Goal: Task Accomplishment & Management: Manage account settings

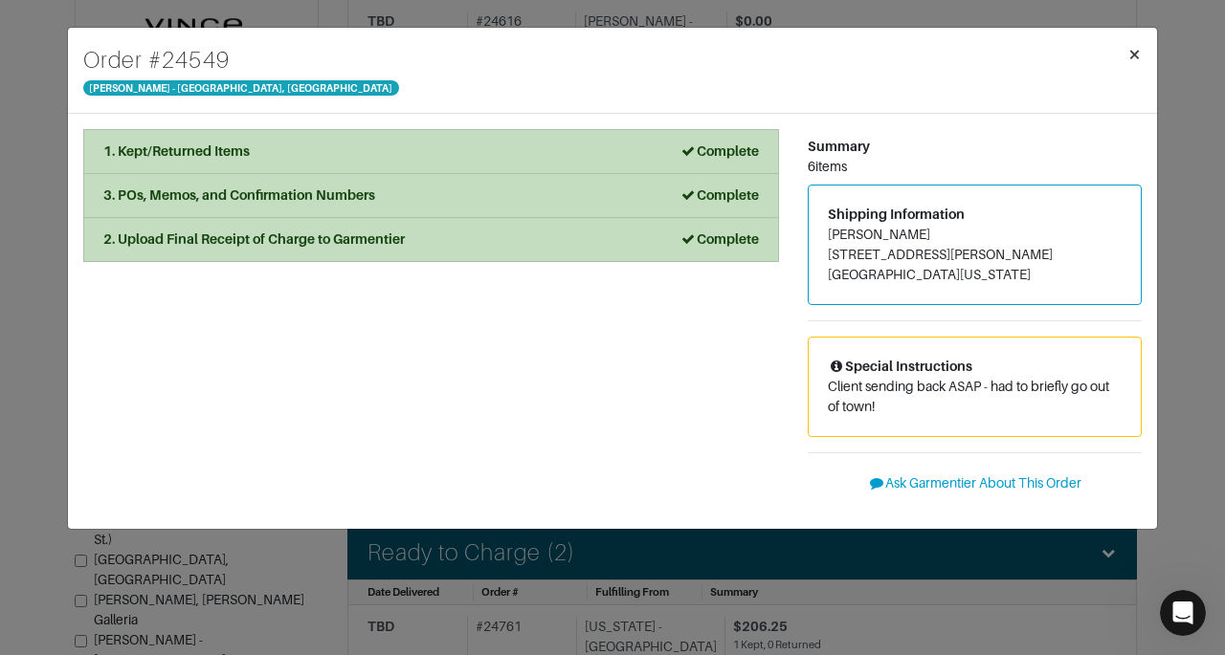
click at [1137, 53] on span "×" at bounding box center [1134, 54] width 14 height 26
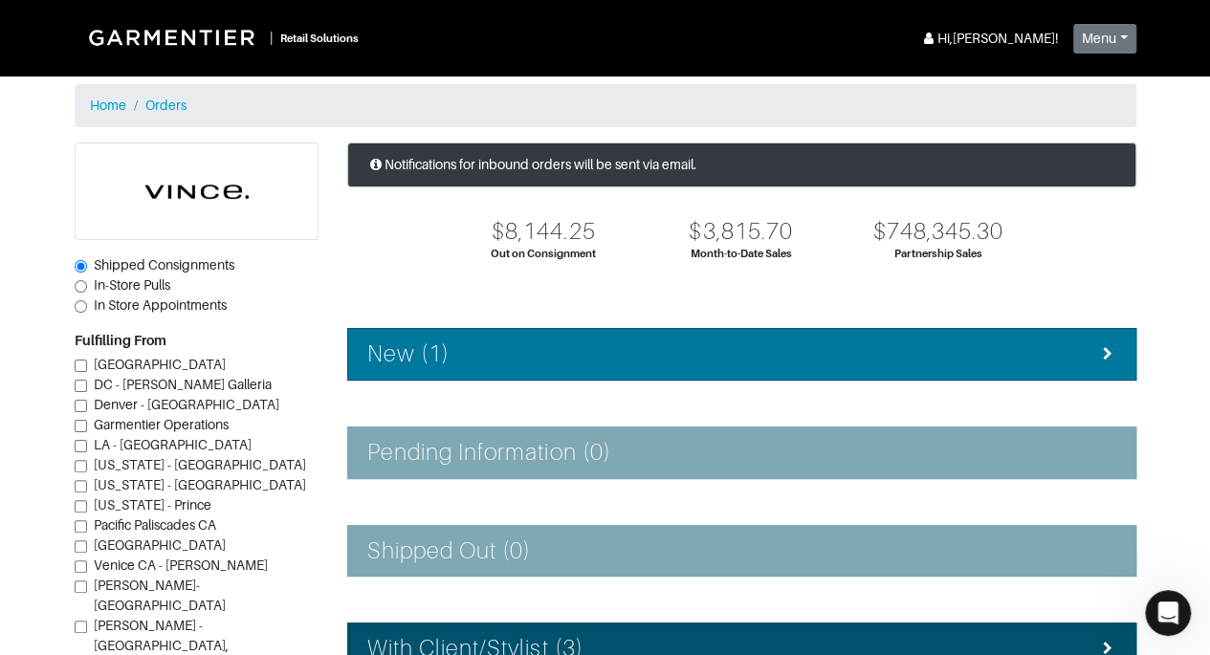
click at [918, 378] on li "New (1)" at bounding box center [741, 354] width 789 height 53
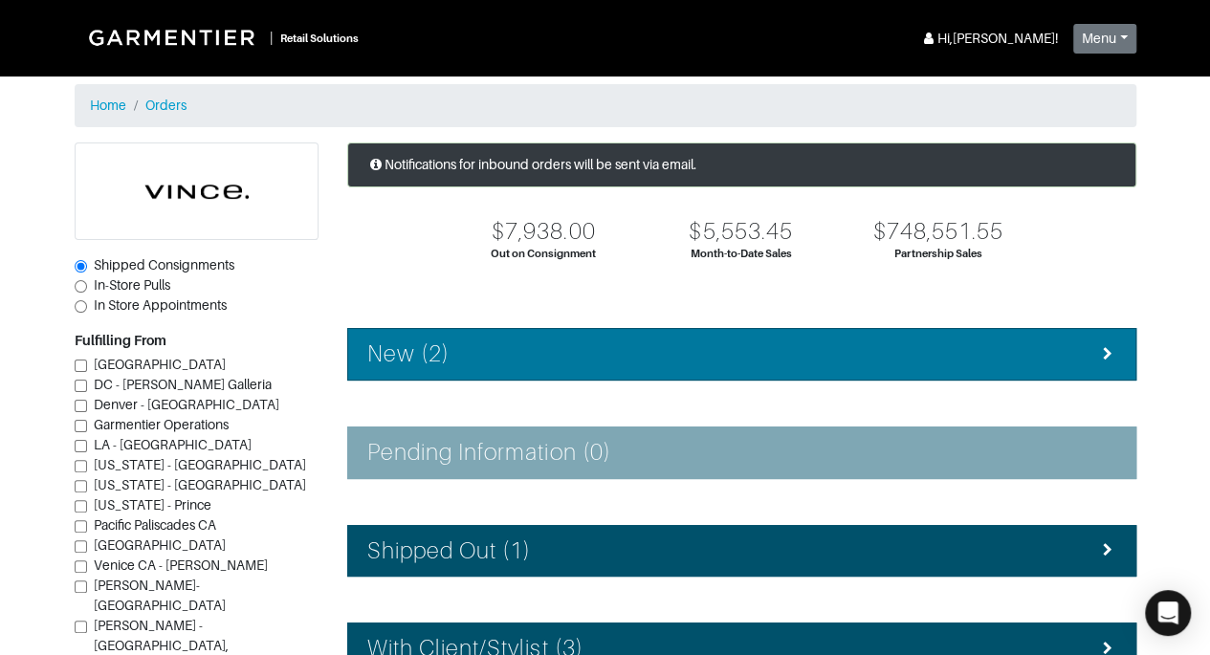
click at [909, 349] on div "New (2)" at bounding box center [741, 355] width 749 height 28
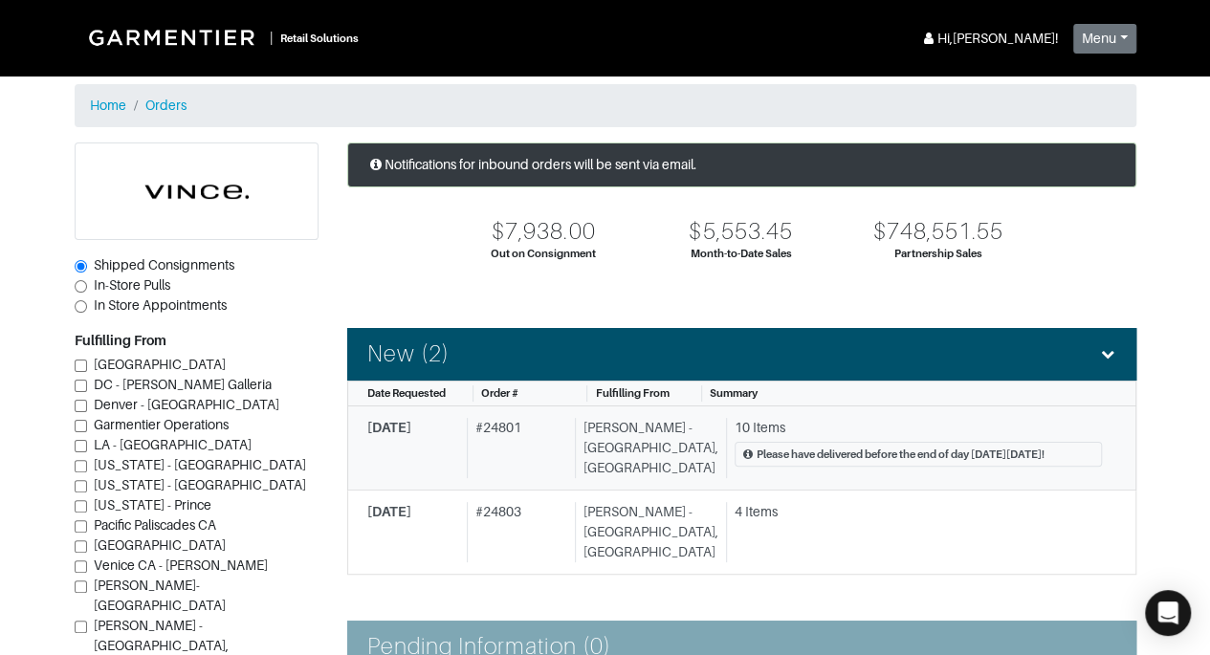
click at [809, 422] on div "10 Items" at bounding box center [918, 428] width 367 height 20
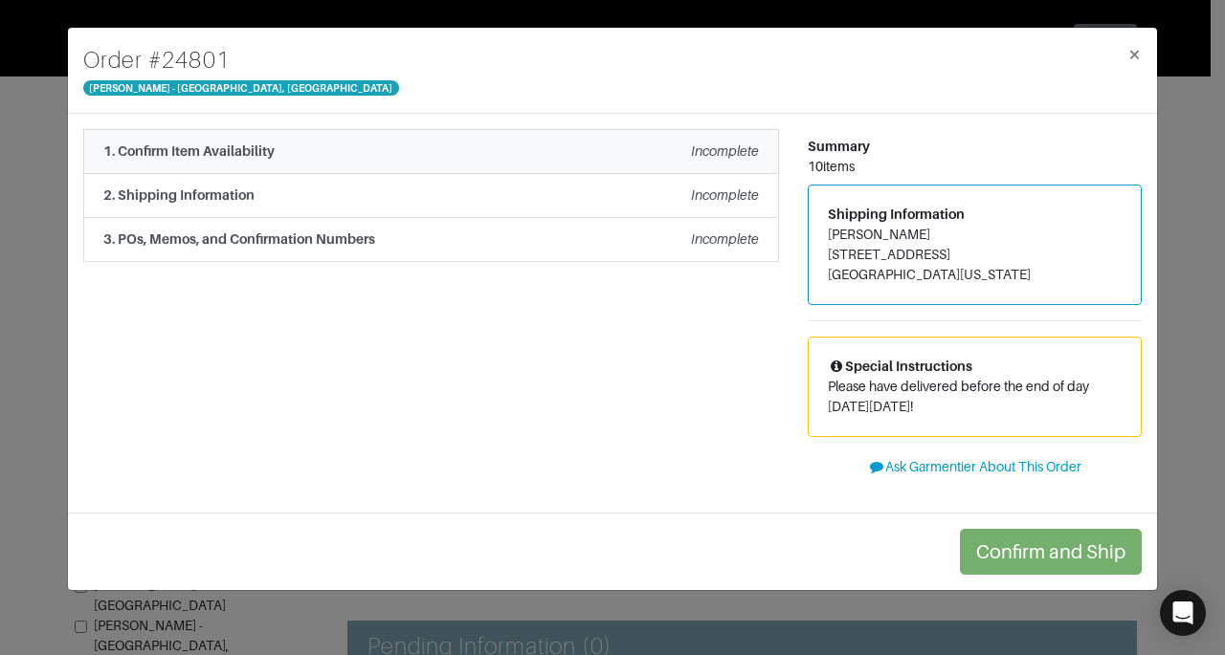
click at [582, 149] on div "1. Confirm Item Availability Incomplete" at bounding box center [430, 152] width 655 height 20
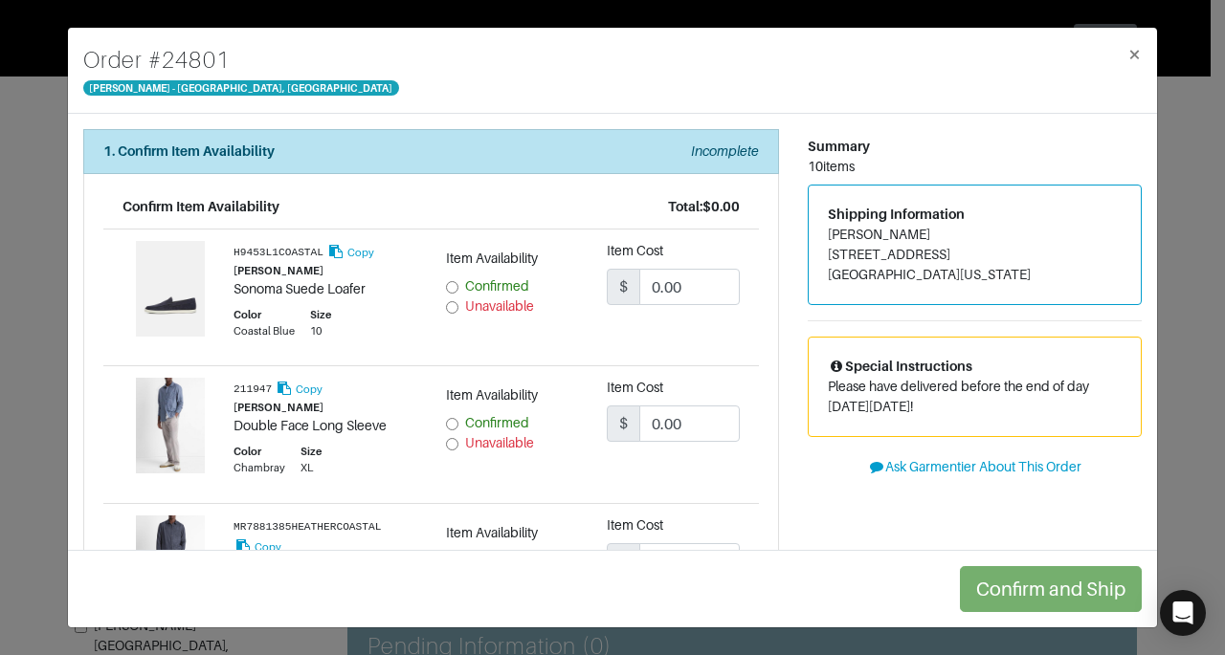
click at [470, 286] on span "Confirmed" at bounding box center [497, 285] width 64 height 15
click at [458, 286] on input "Confirmed" at bounding box center [452, 287] width 12 height 12
radio input "true"
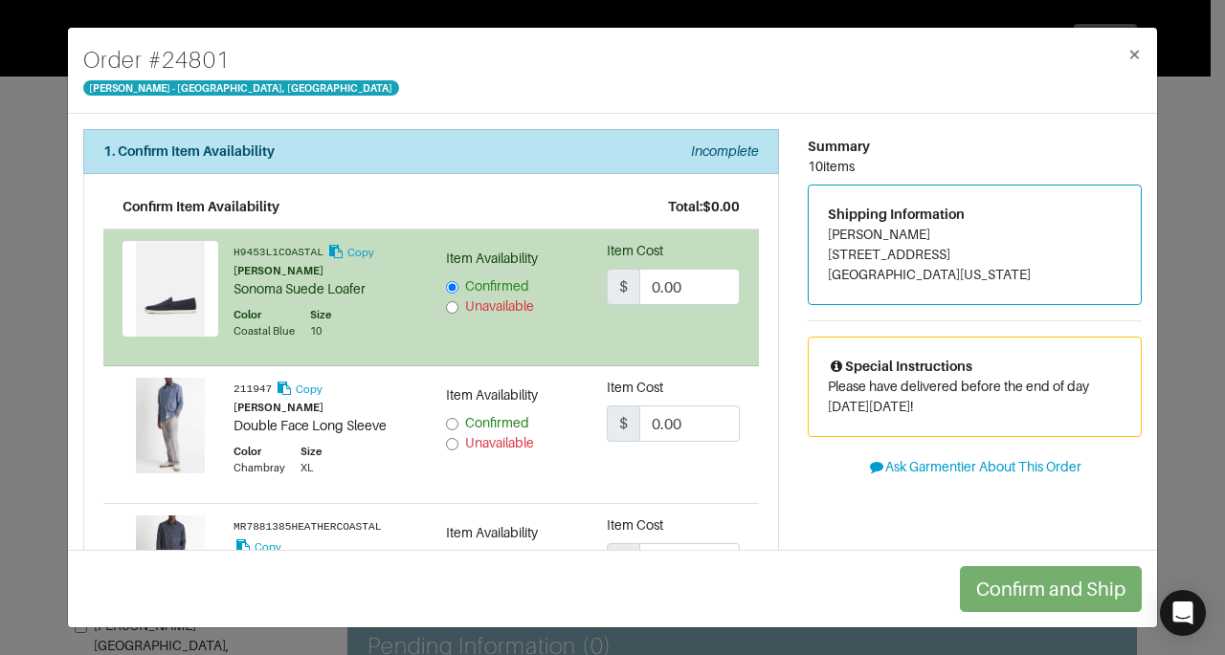
click at [479, 422] on span "Confirmed" at bounding box center [497, 422] width 64 height 15
click at [458, 422] on input "Confirmed" at bounding box center [452, 424] width 12 height 12
radio input "true"
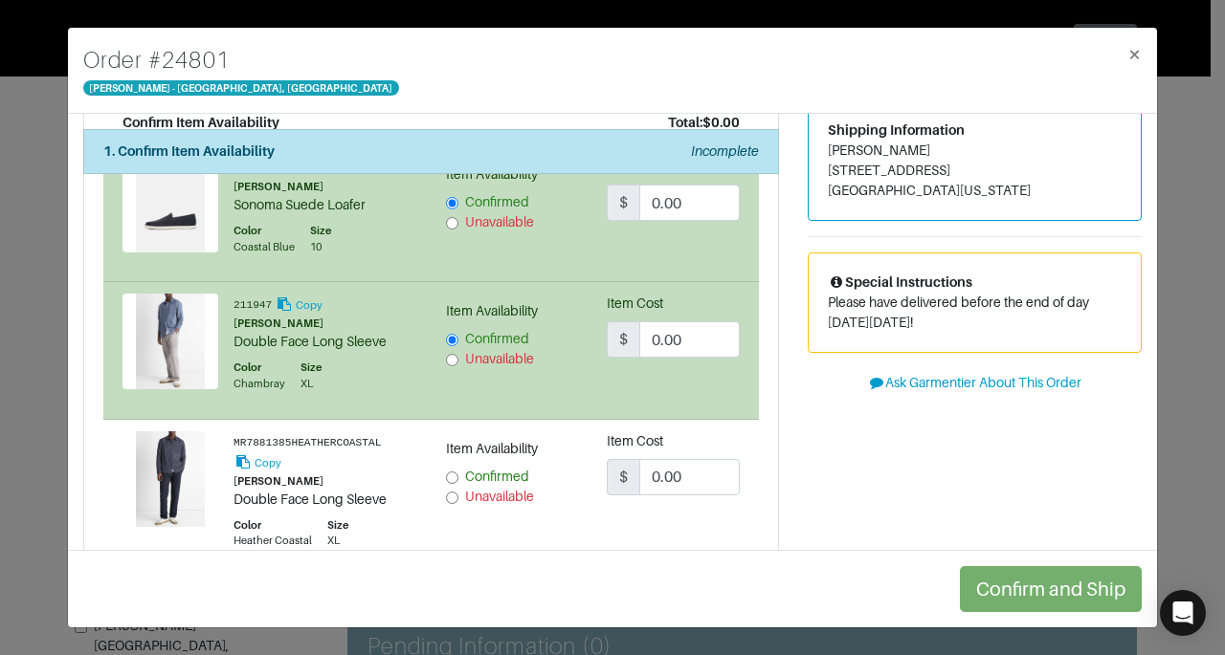
scroll to position [165, 0]
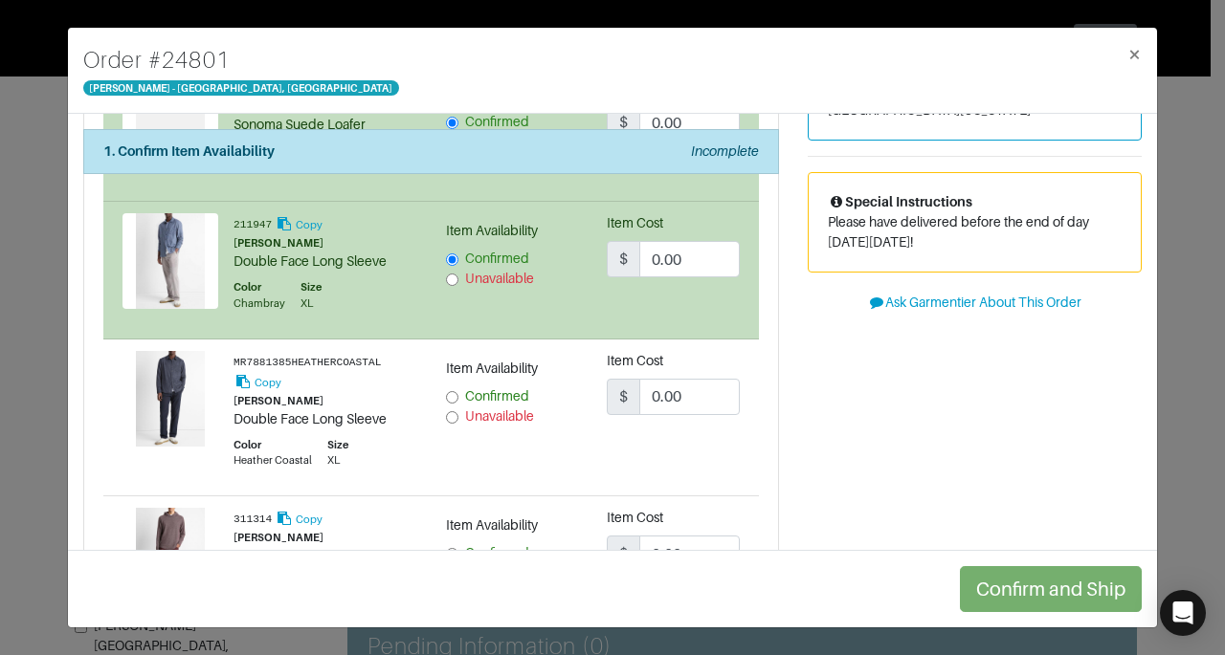
click at [467, 420] on span "Unavailable" at bounding box center [499, 416] width 69 height 15
click at [458, 420] on input "Unavailable" at bounding box center [452, 417] width 12 height 12
radio input "true"
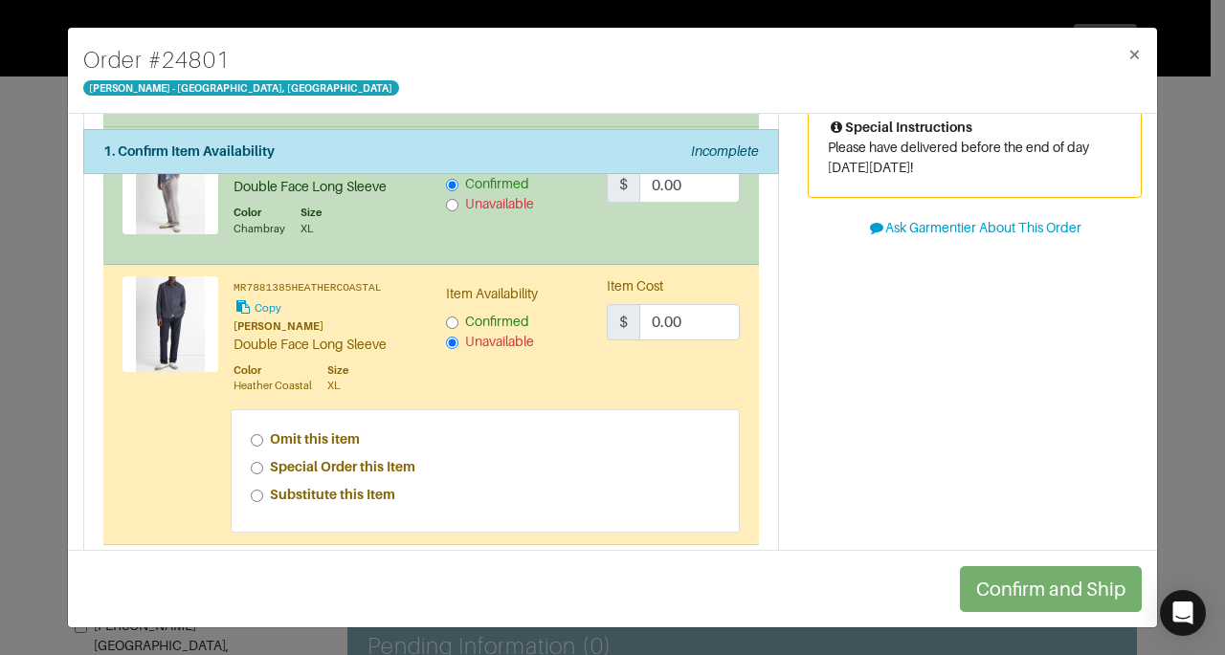
scroll to position [249, 0]
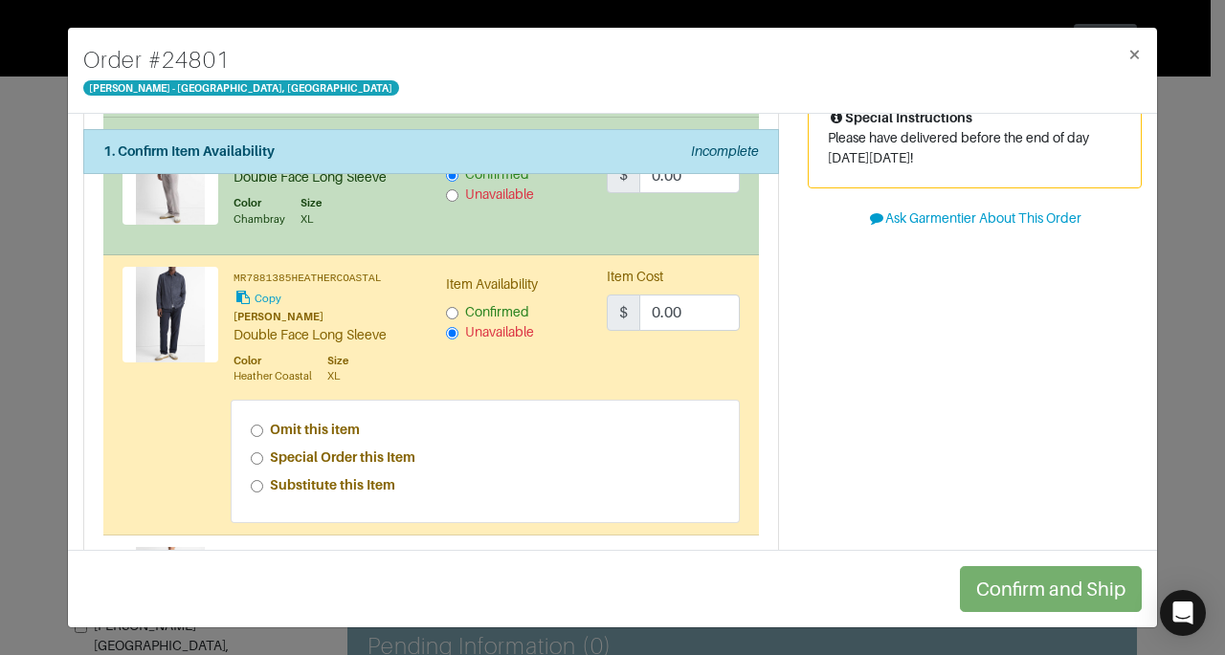
click at [328, 450] on strong "Special Order this Item" at bounding box center [342, 457] width 145 height 15
click at [263, 453] on input "Special Order this Item" at bounding box center [257, 459] width 12 height 12
radio input "true"
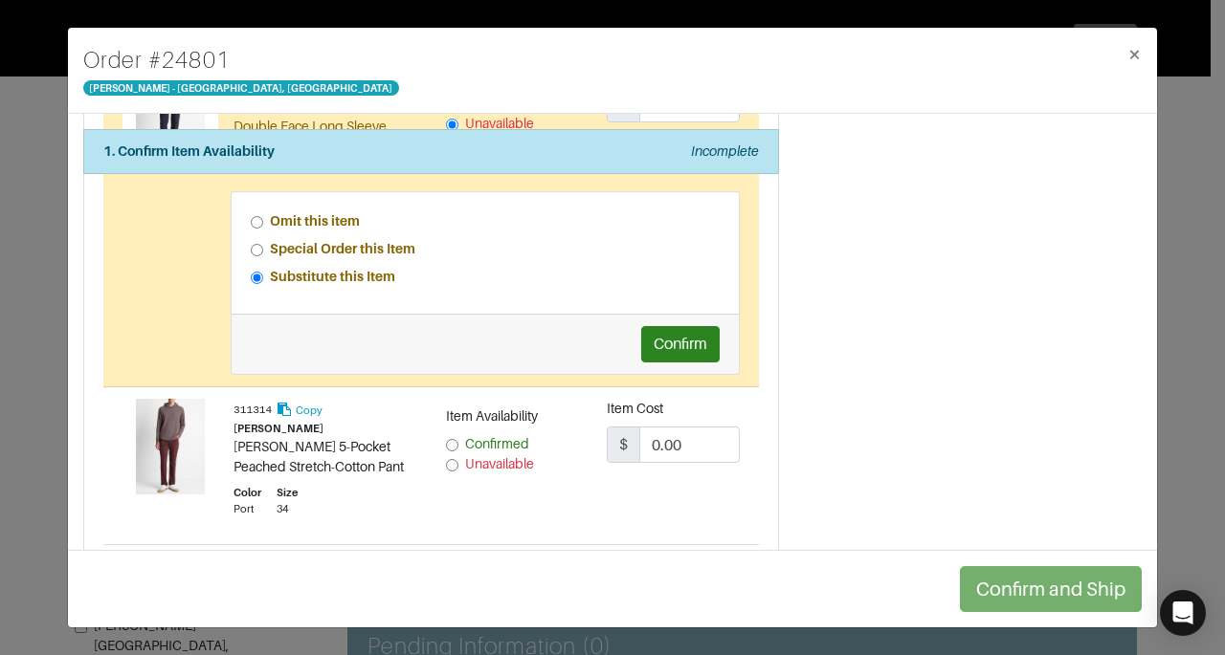
scroll to position [466, 0]
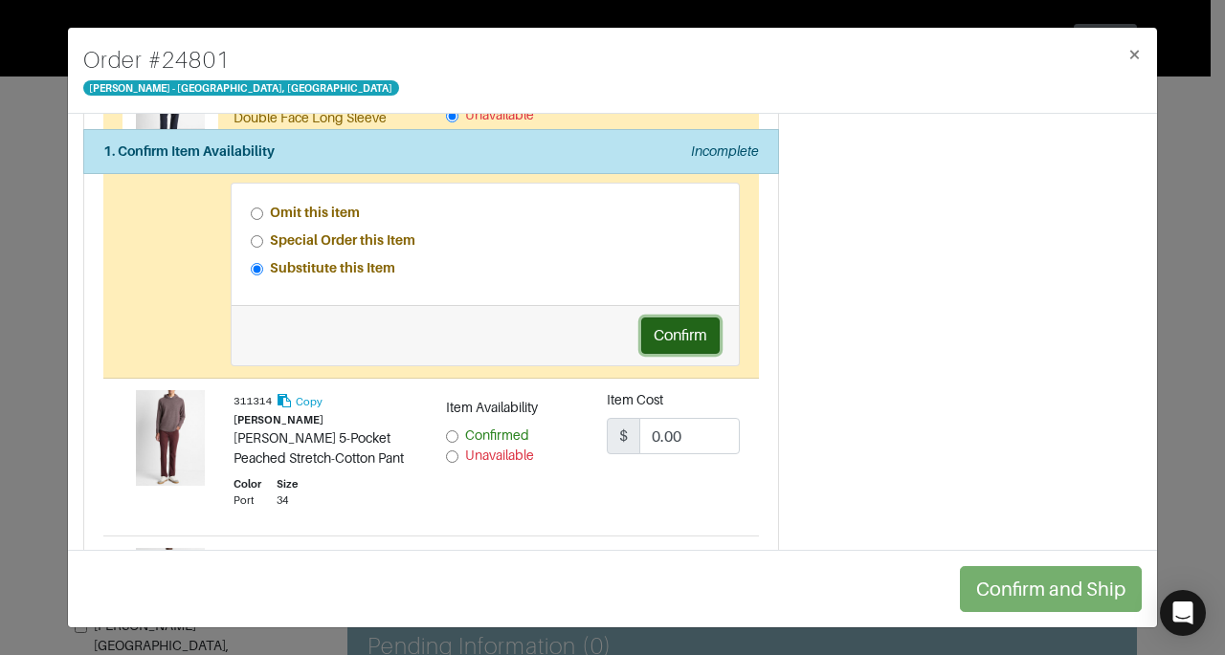
click at [684, 335] on button "Confirm" at bounding box center [680, 336] width 78 height 36
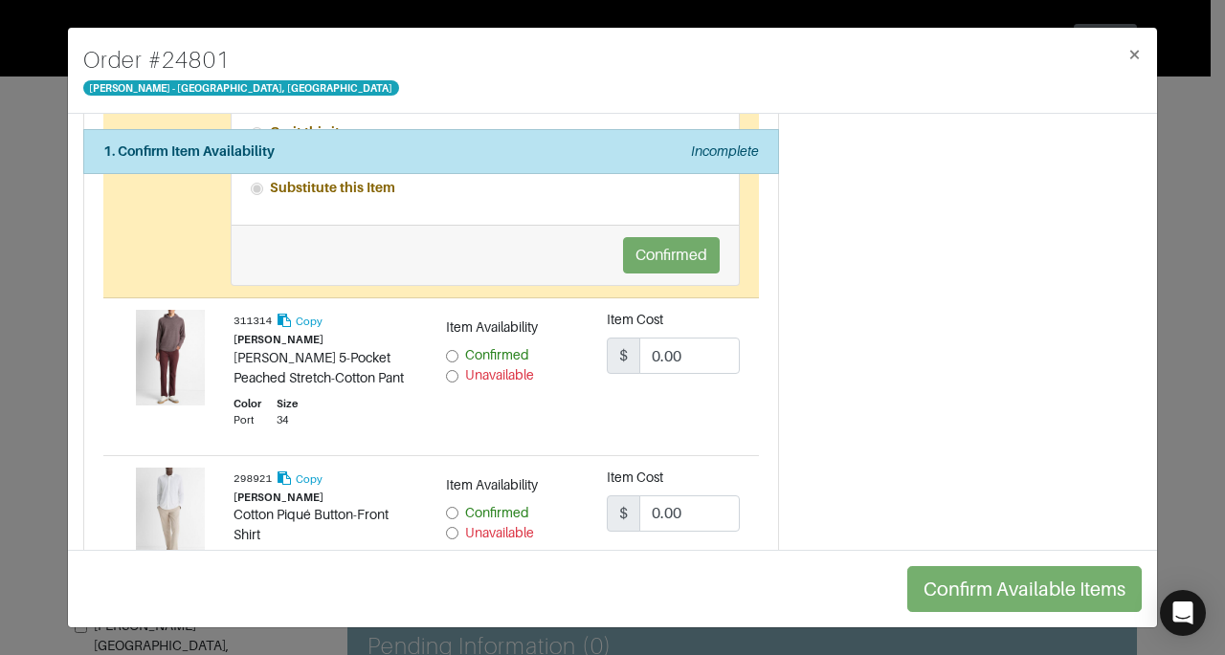
scroll to position [547, 0]
click at [452, 349] on input "Confirmed" at bounding box center [452, 355] width 12 height 12
radio input "true"
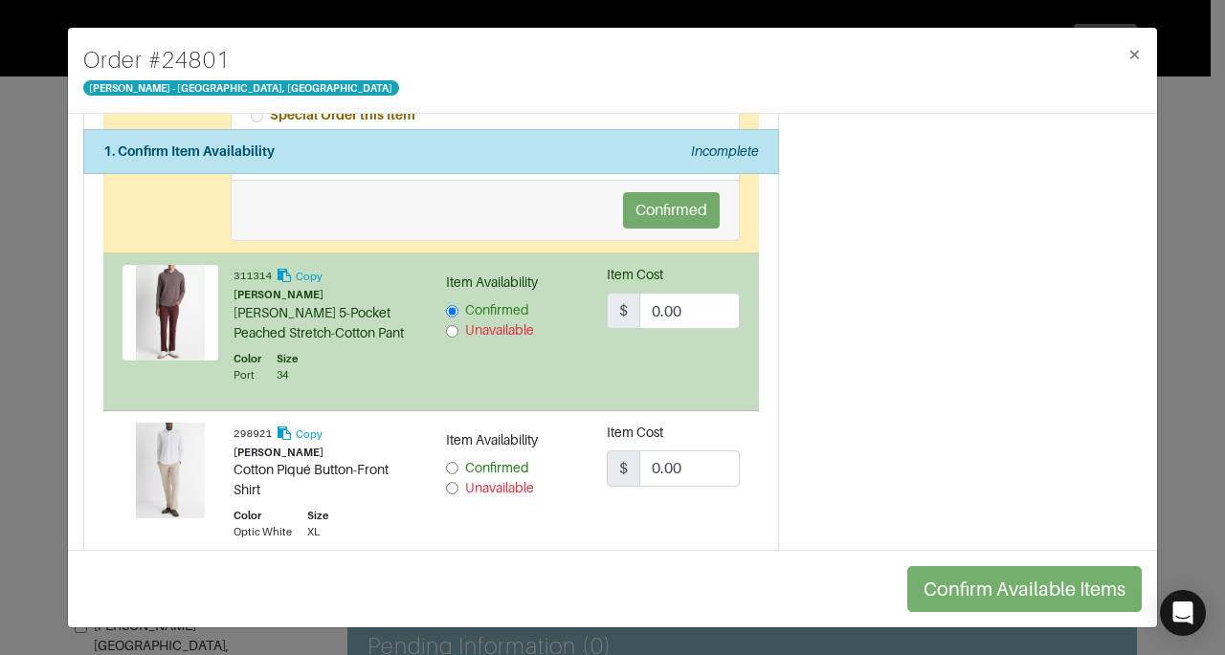
scroll to position [608, 0]
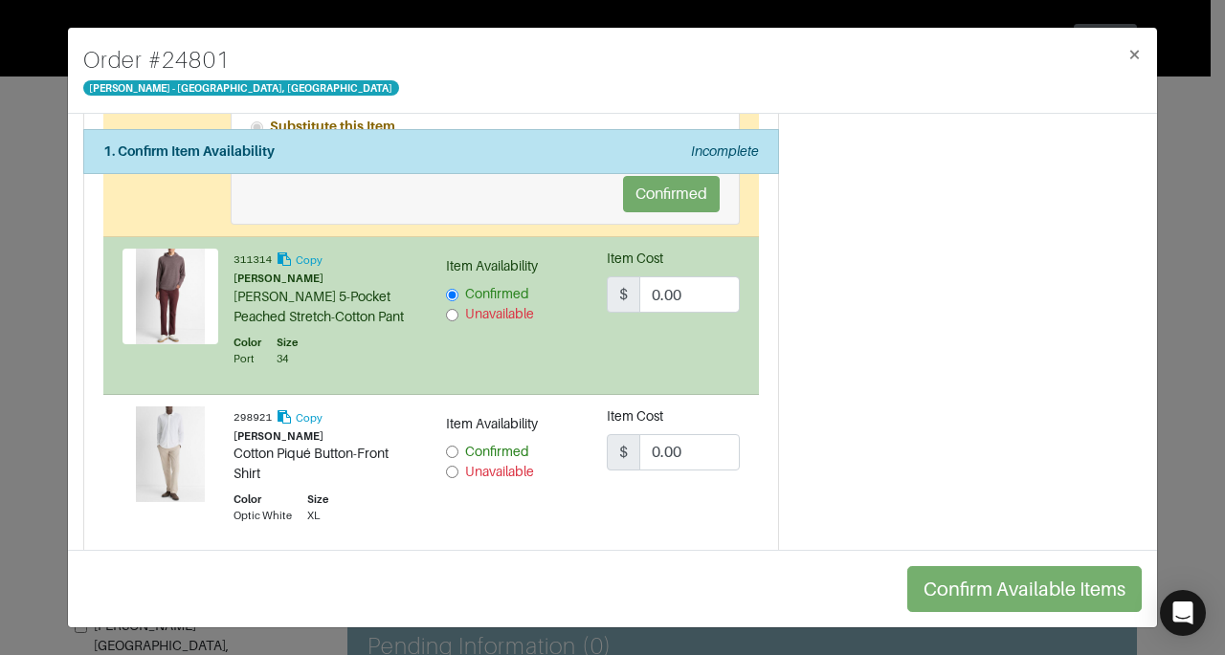
click at [465, 444] on span "Confirmed" at bounding box center [497, 451] width 64 height 15
click at [458, 446] on input "Confirmed" at bounding box center [452, 452] width 12 height 12
radio input "true"
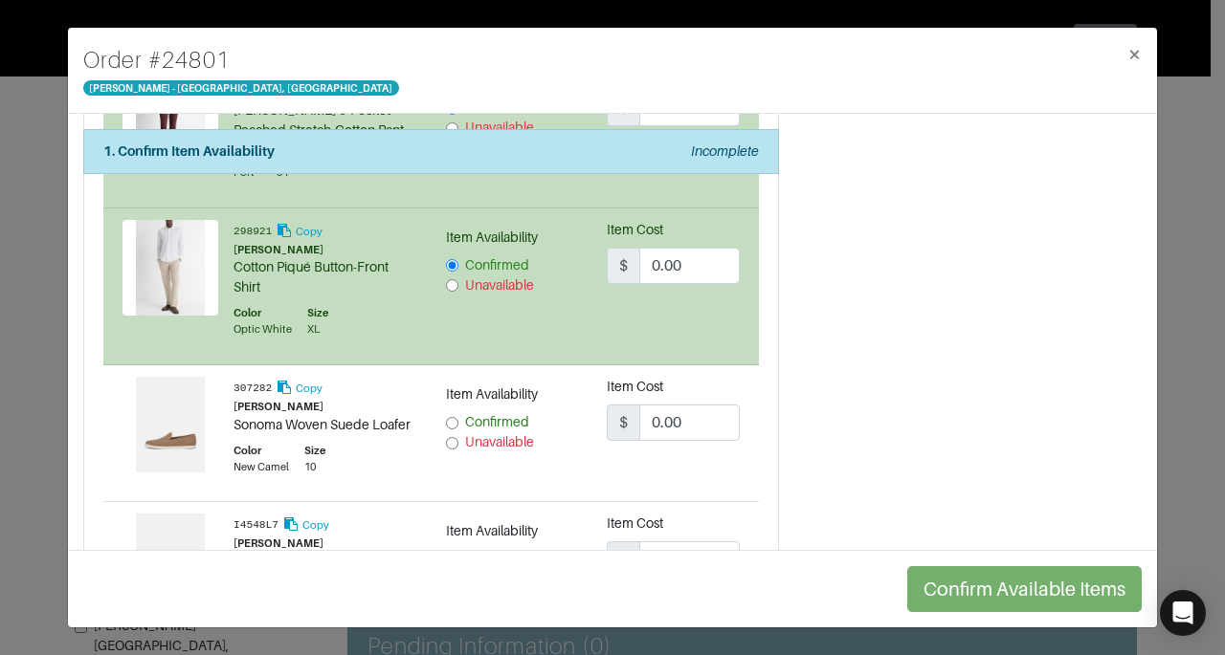
scroll to position [817, 0]
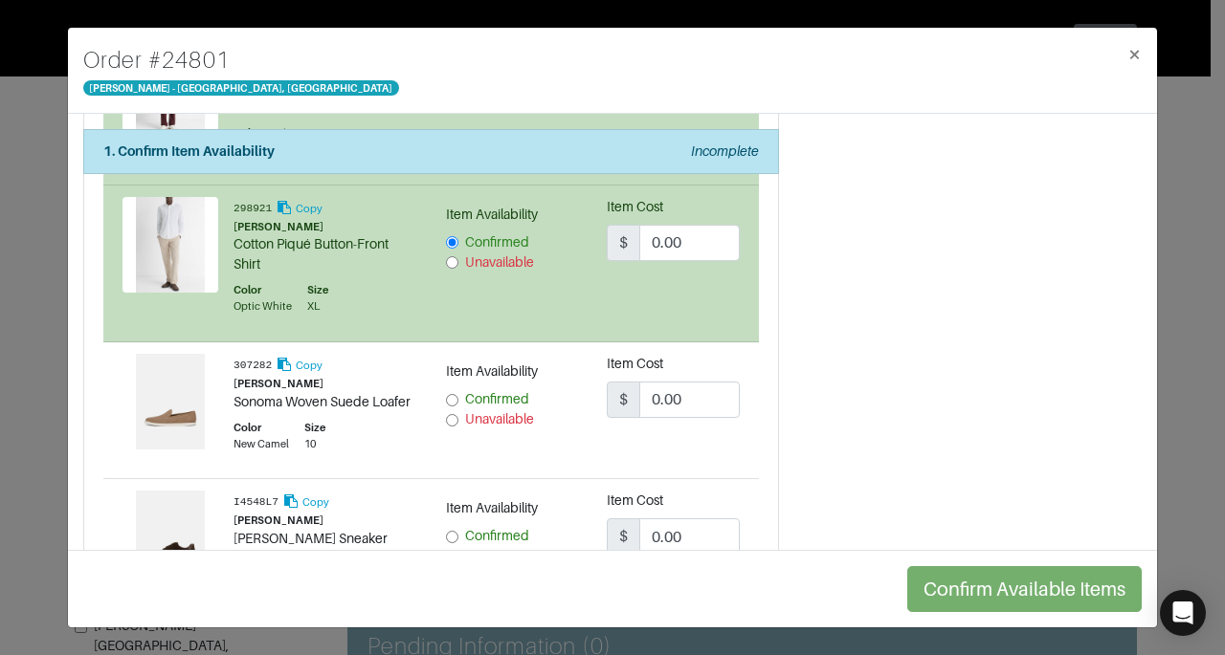
click at [475, 391] on span "Confirmed" at bounding box center [497, 398] width 64 height 15
click at [458, 394] on input "Confirmed" at bounding box center [452, 400] width 12 height 12
radio input "true"
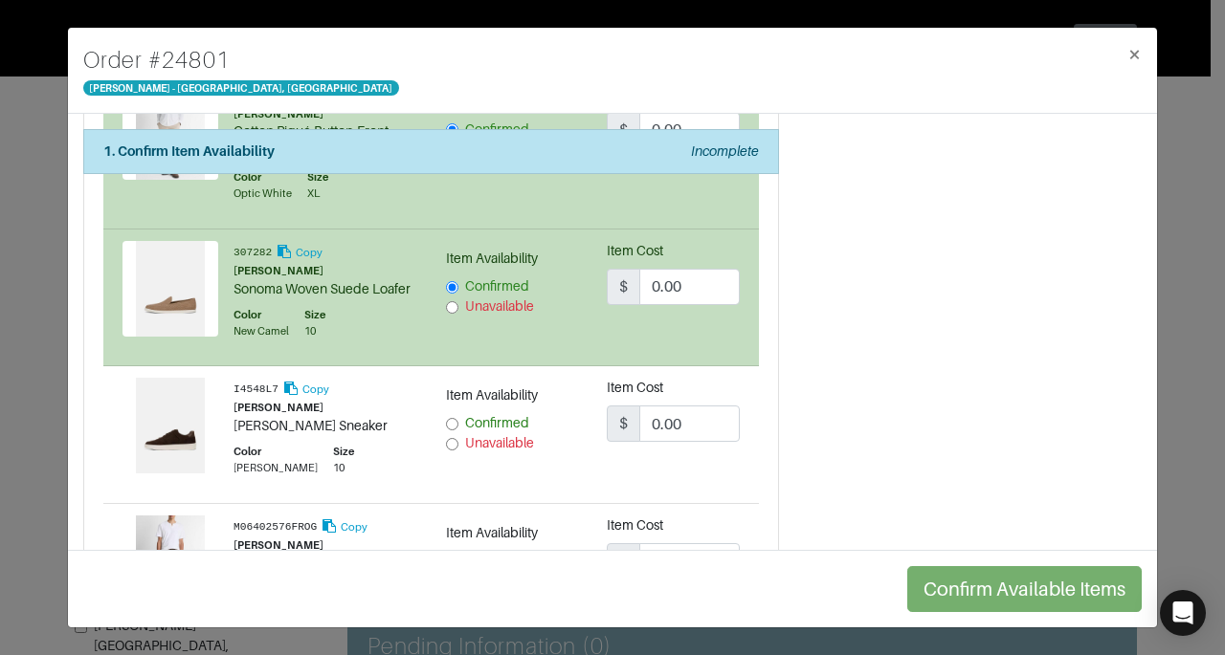
click at [452, 418] on input "Confirmed" at bounding box center [452, 424] width 12 height 12
radio input "true"
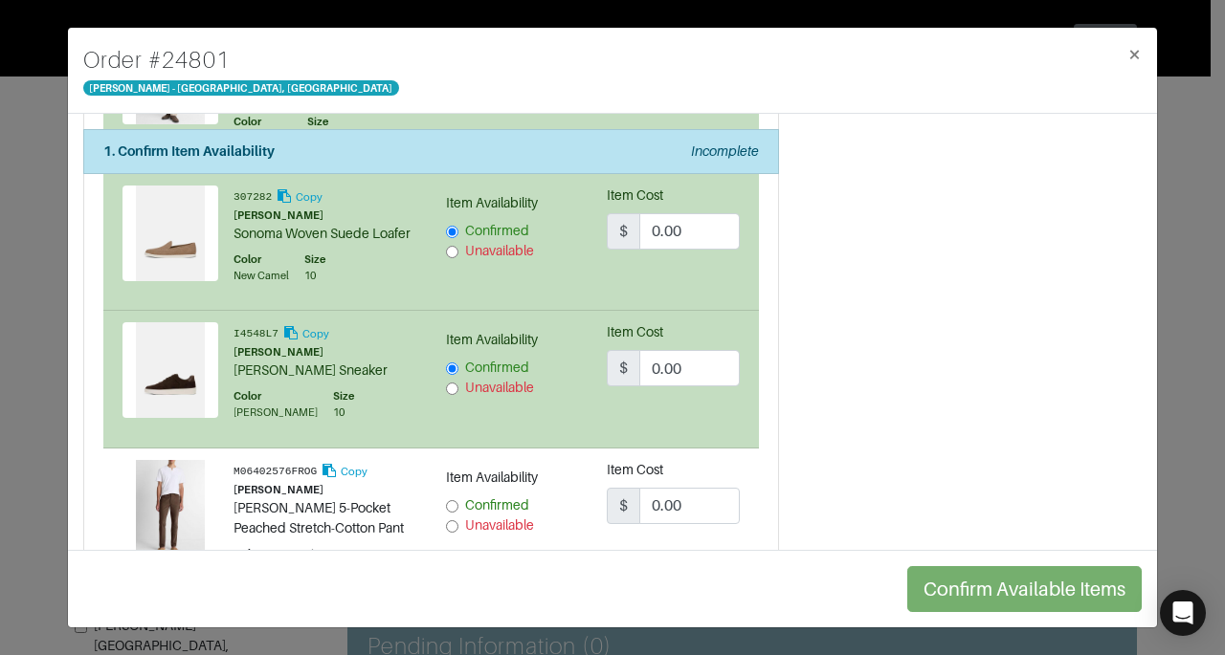
scroll to position [1050, 0]
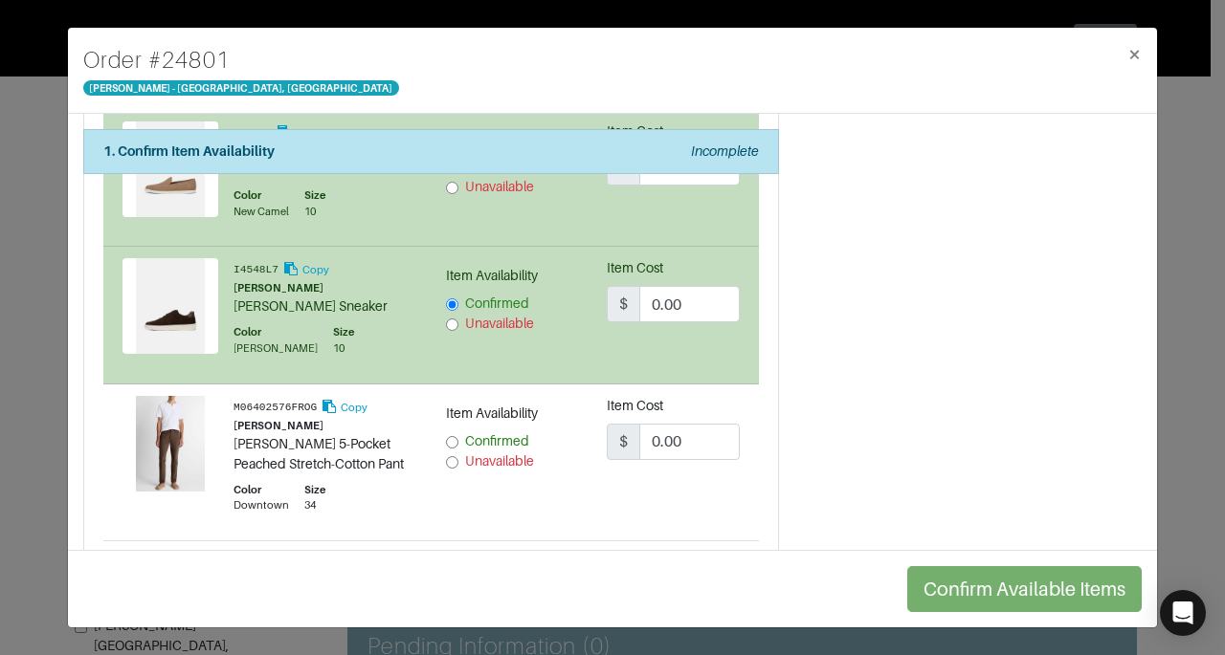
click at [450, 436] on input "Confirmed" at bounding box center [452, 442] width 12 height 12
radio input "true"
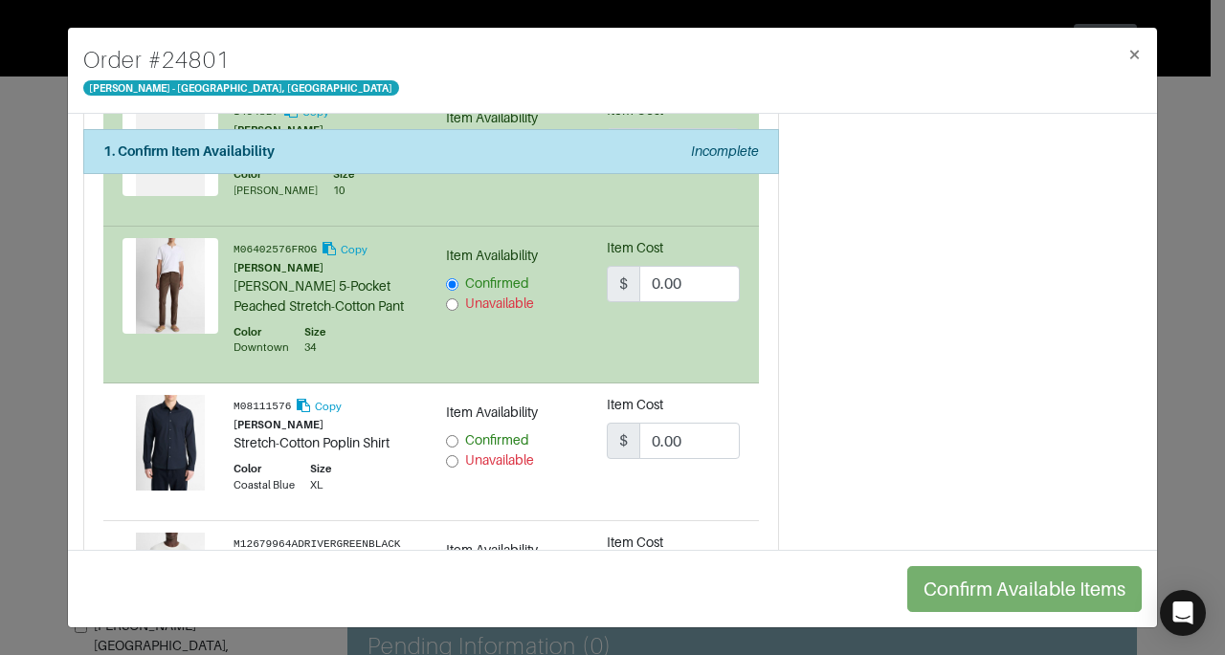
scroll to position [1211, 0]
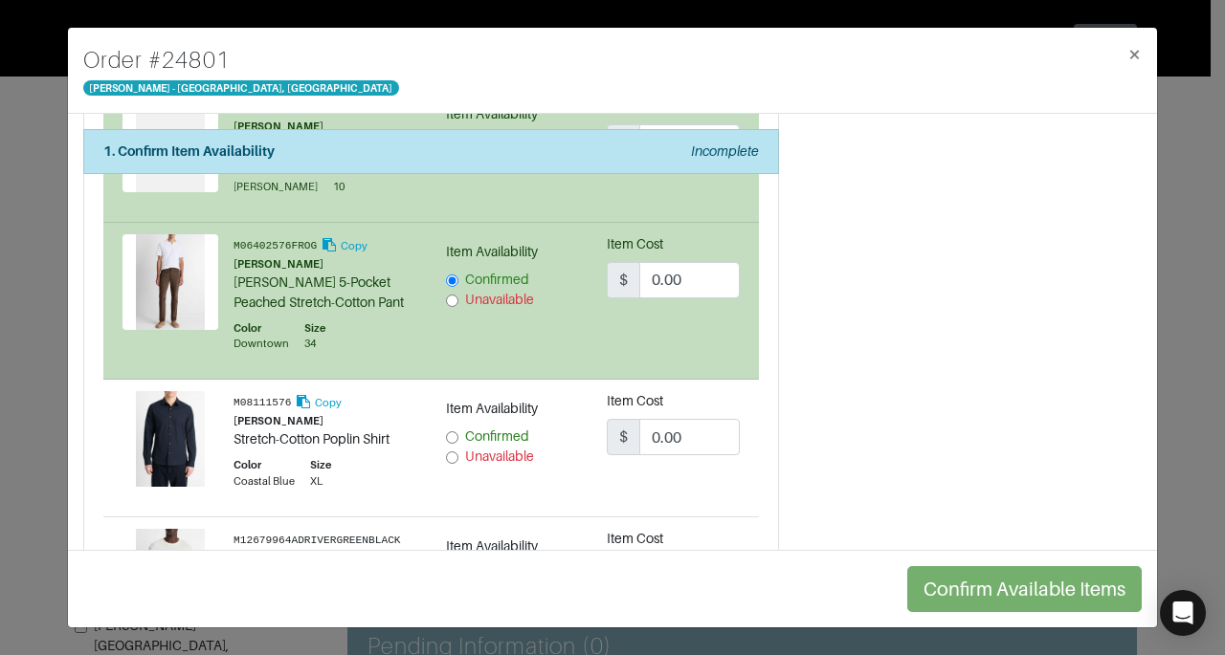
click at [471, 436] on span "Confirmed" at bounding box center [497, 436] width 64 height 15
click at [458, 436] on input "Confirmed" at bounding box center [452, 437] width 12 height 12
radio input "true"
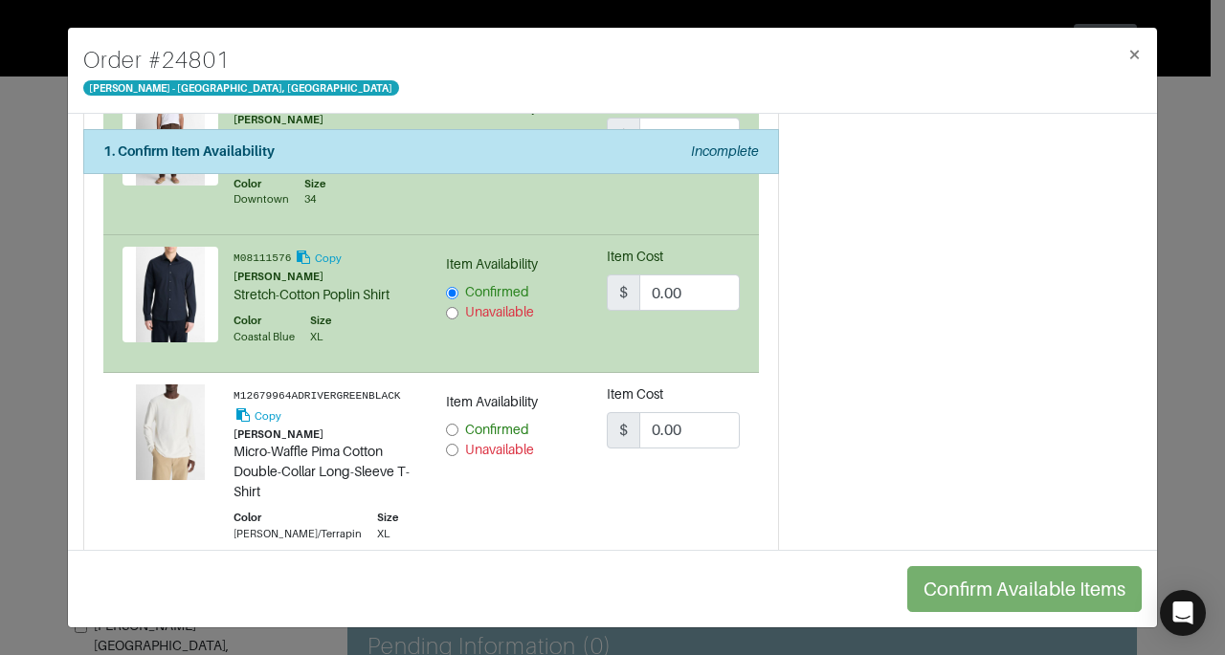
scroll to position [1374, 0]
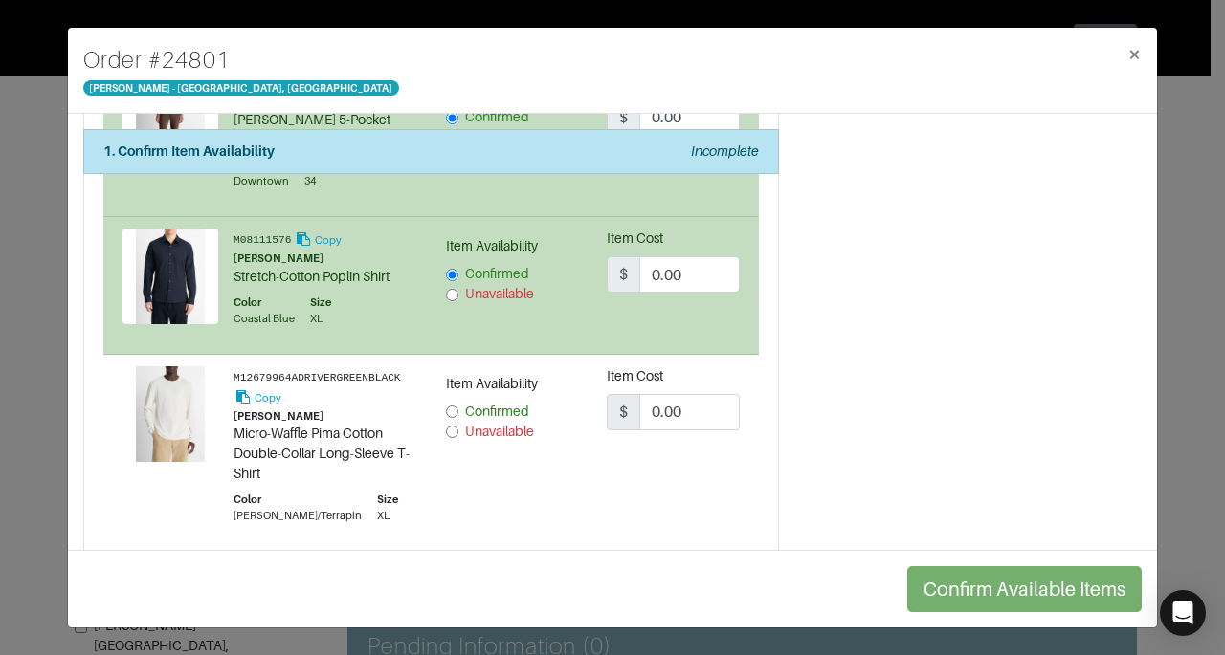
click at [450, 406] on input "Confirmed" at bounding box center [452, 412] width 12 height 12
radio input "true"
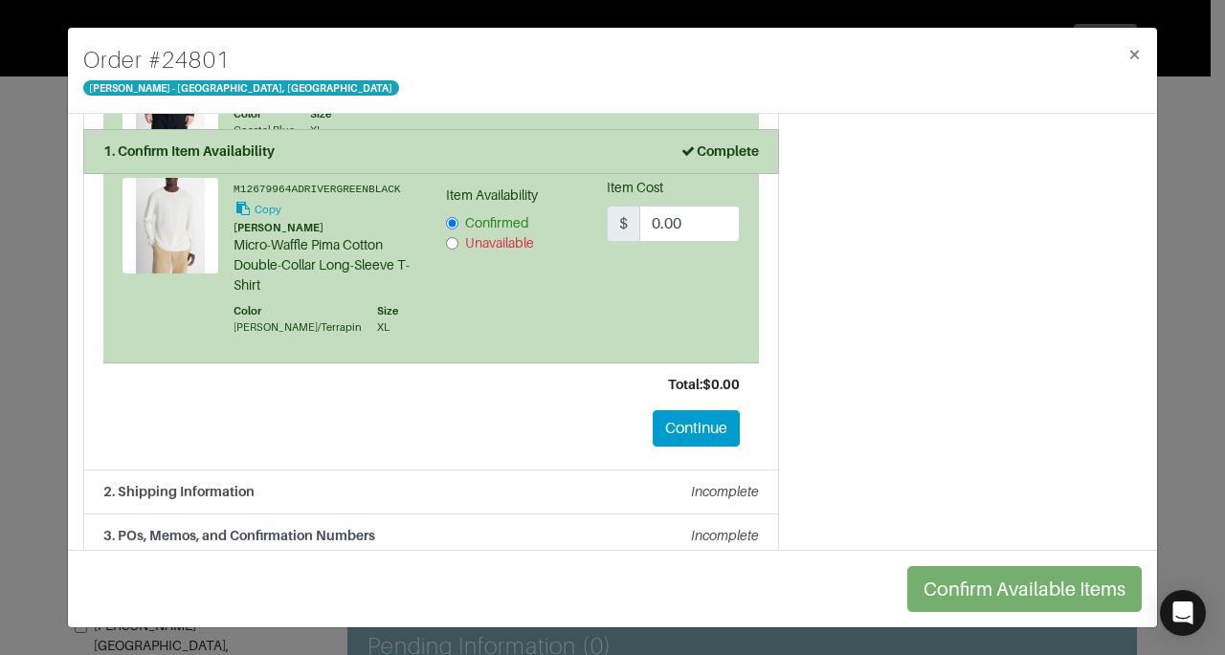
scroll to position [1569, 0]
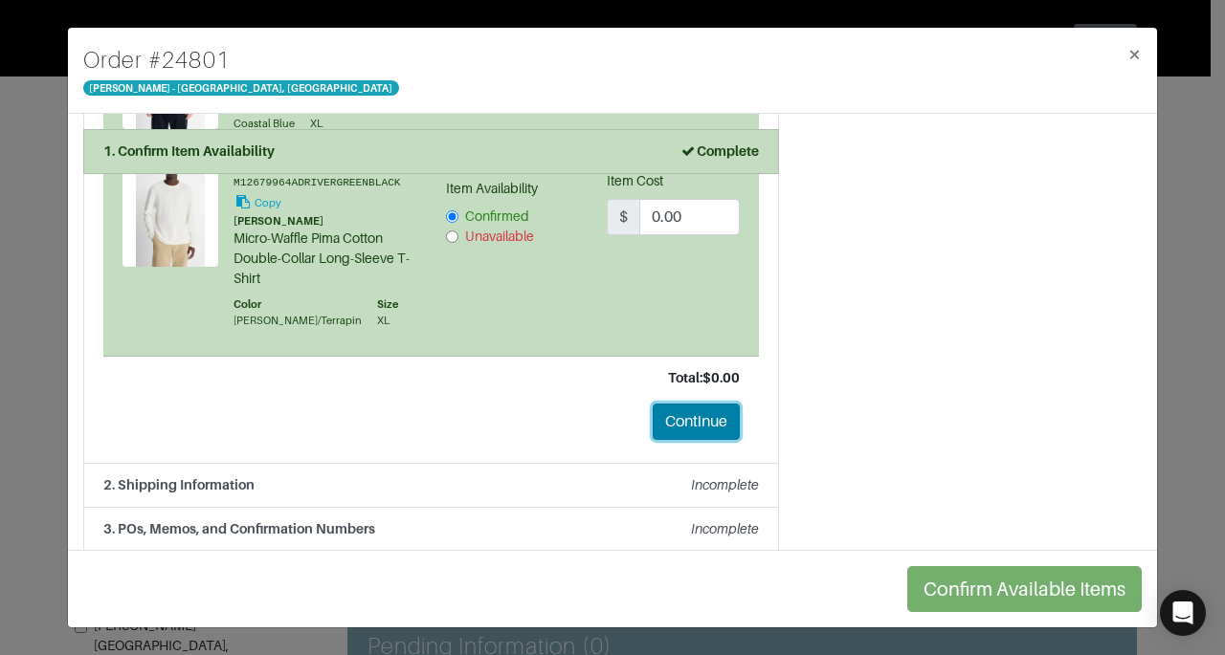
click at [701, 412] on button "Continue" at bounding box center [695, 422] width 87 height 36
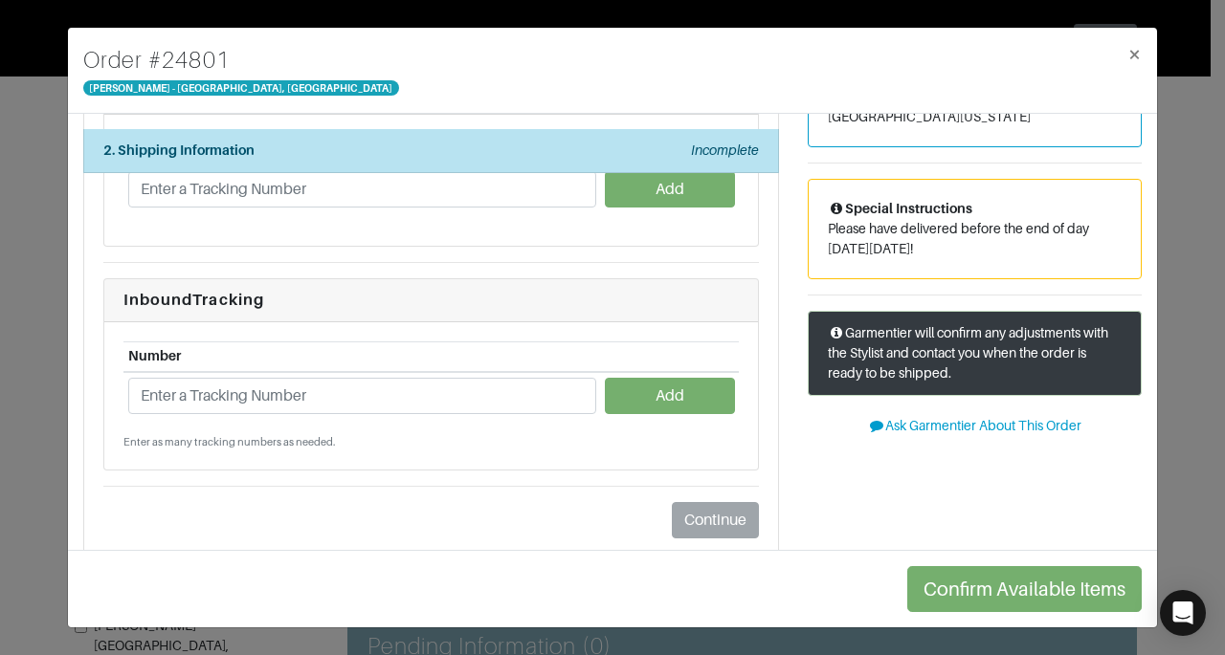
scroll to position [210, 0]
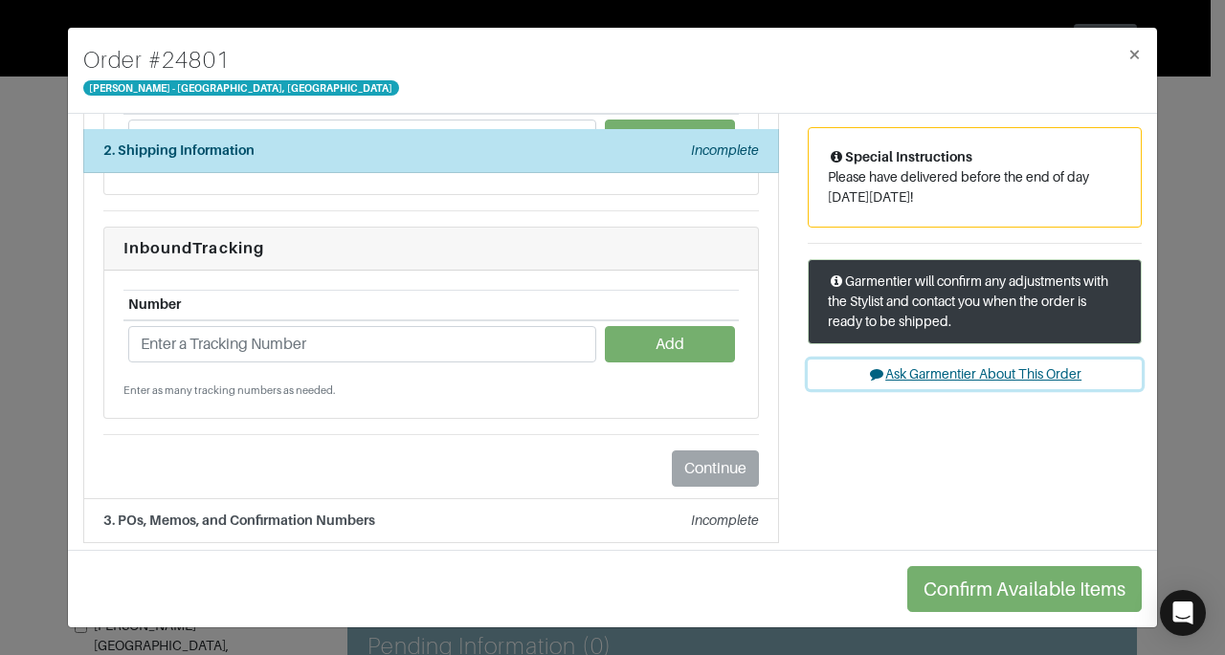
click at [989, 376] on button "Ask Garmentier About This Order" at bounding box center [974, 375] width 334 height 30
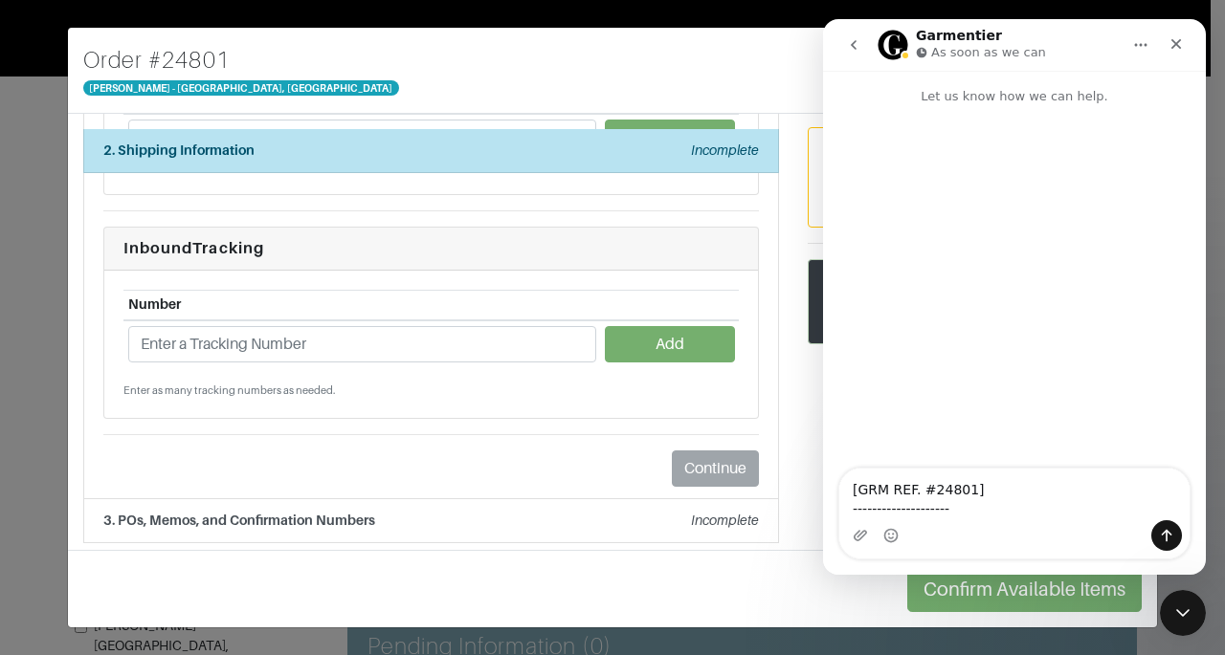
scroll to position [0, 0]
type textarea "[GRM REF. #24801] -------------------- Return label in box :)"
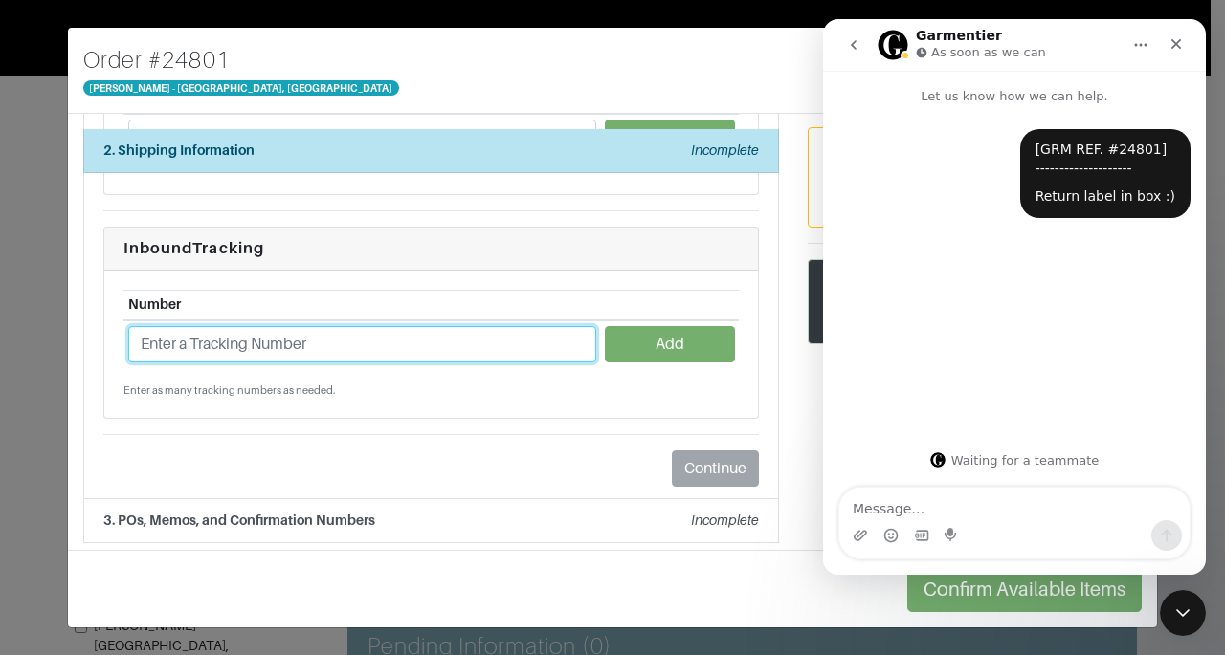
click at [424, 335] on input "text" at bounding box center [362, 344] width 468 height 36
paste input "1ZJ22C668708481133"
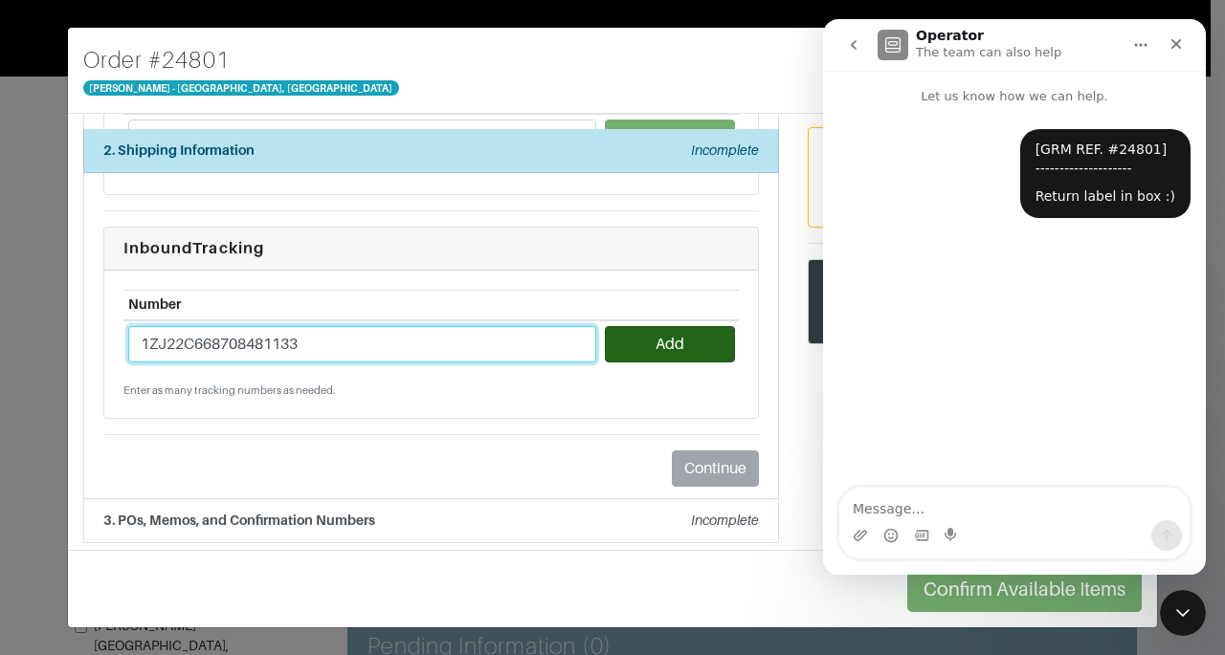
type input "1ZJ22C668708481133"
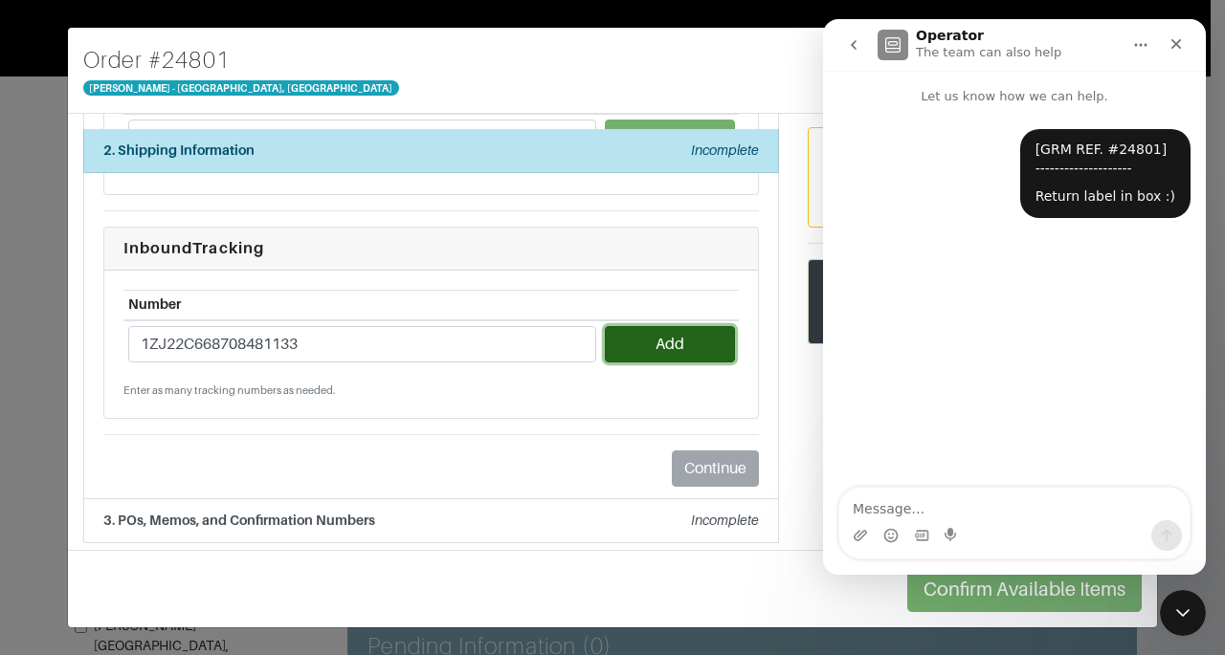
click at [679, 340] on button "Add" at bounding box center [669, 344] width 129 height 36
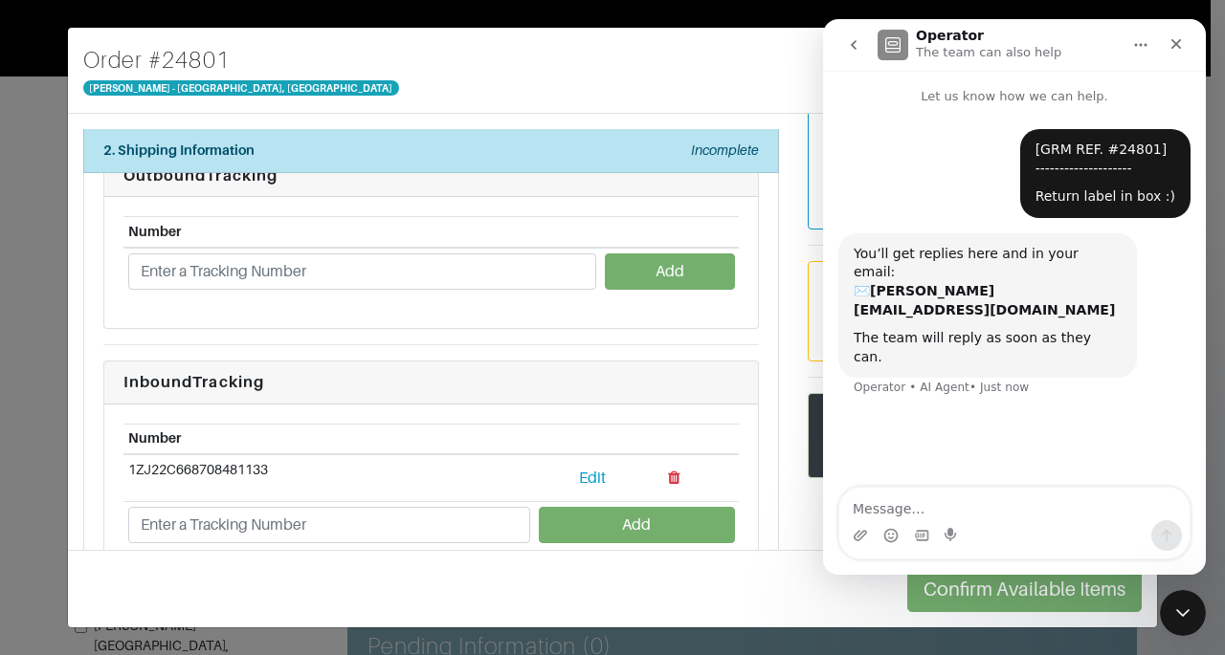
scroll to position [73, 0]
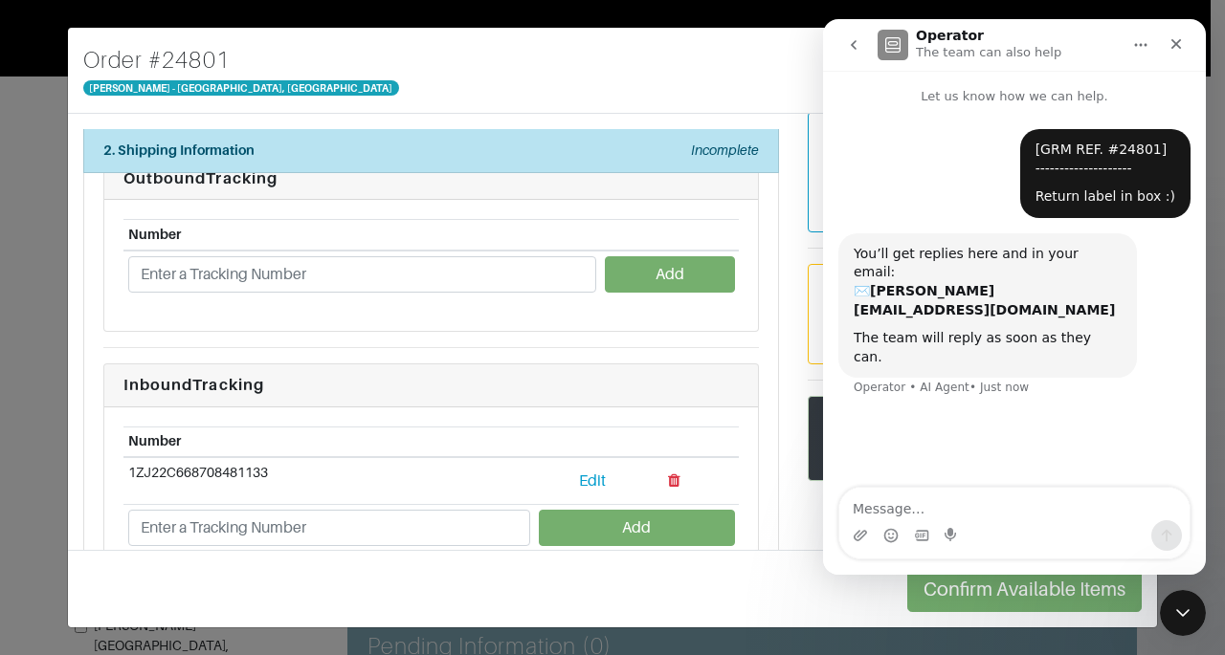
click at [438, 300] on div "Number Add" at bounding box center [430, 265] width 653 height 131
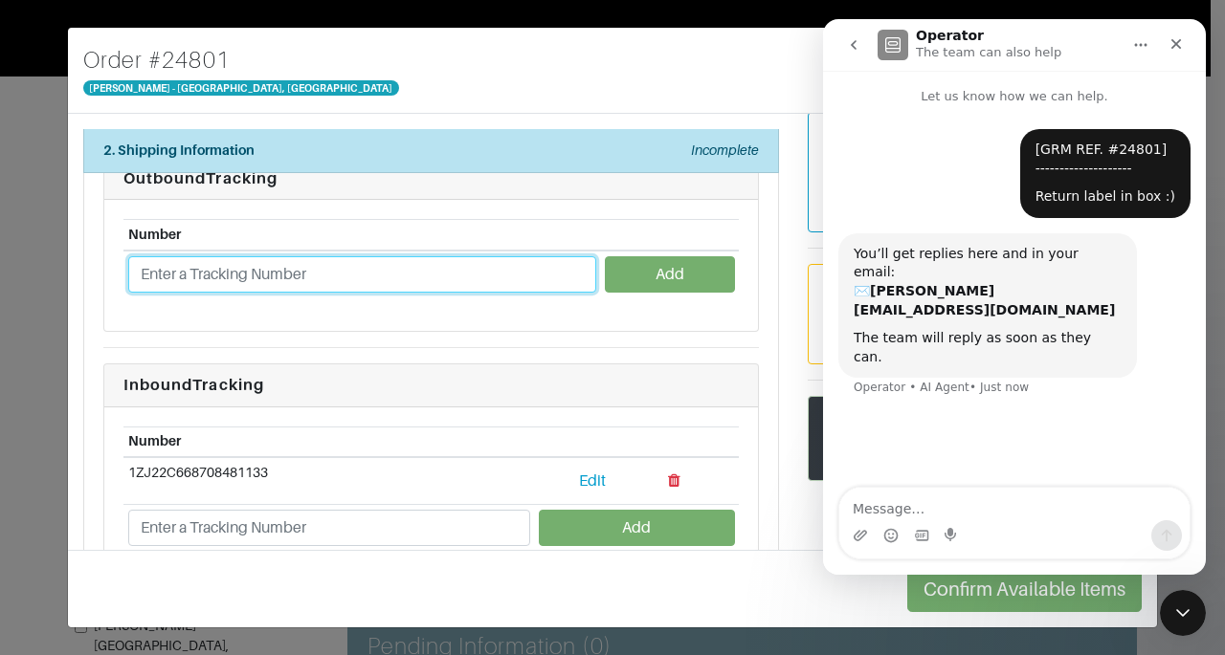
click at [432, 277] on input "text" at bounding box center [362, 274] width 468 height 36
type input "1ZJ22C668708481133"
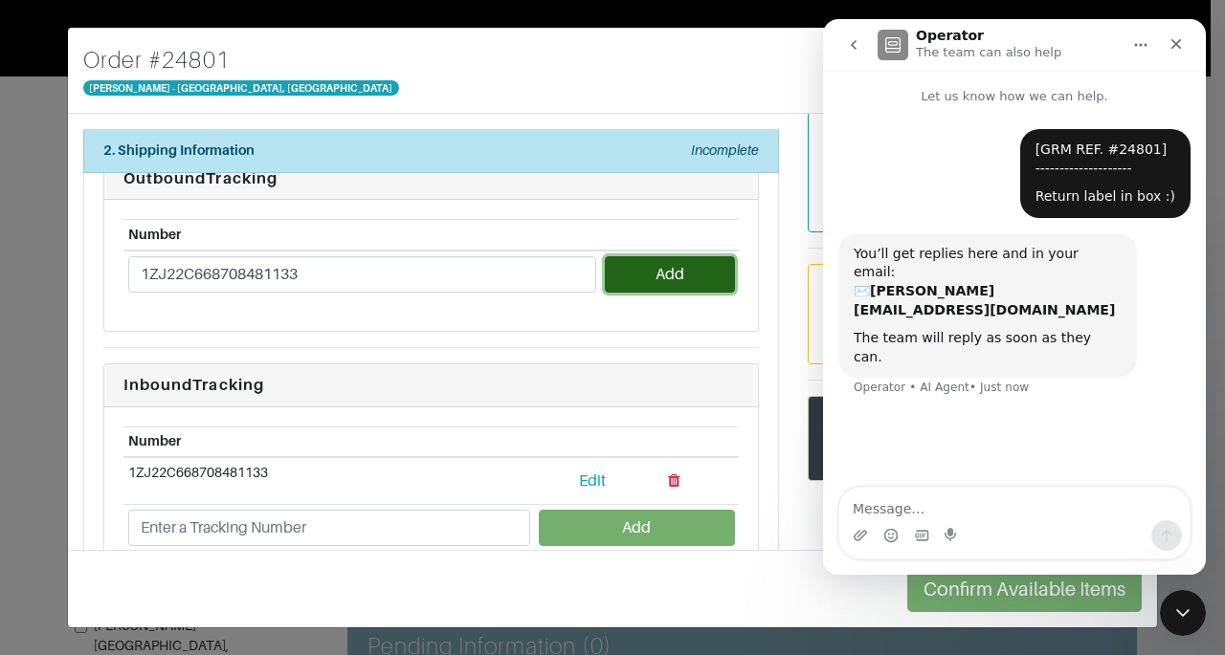
click at [685, 269] on button "Add" at bounding box center [669, 274] width 129 height 36
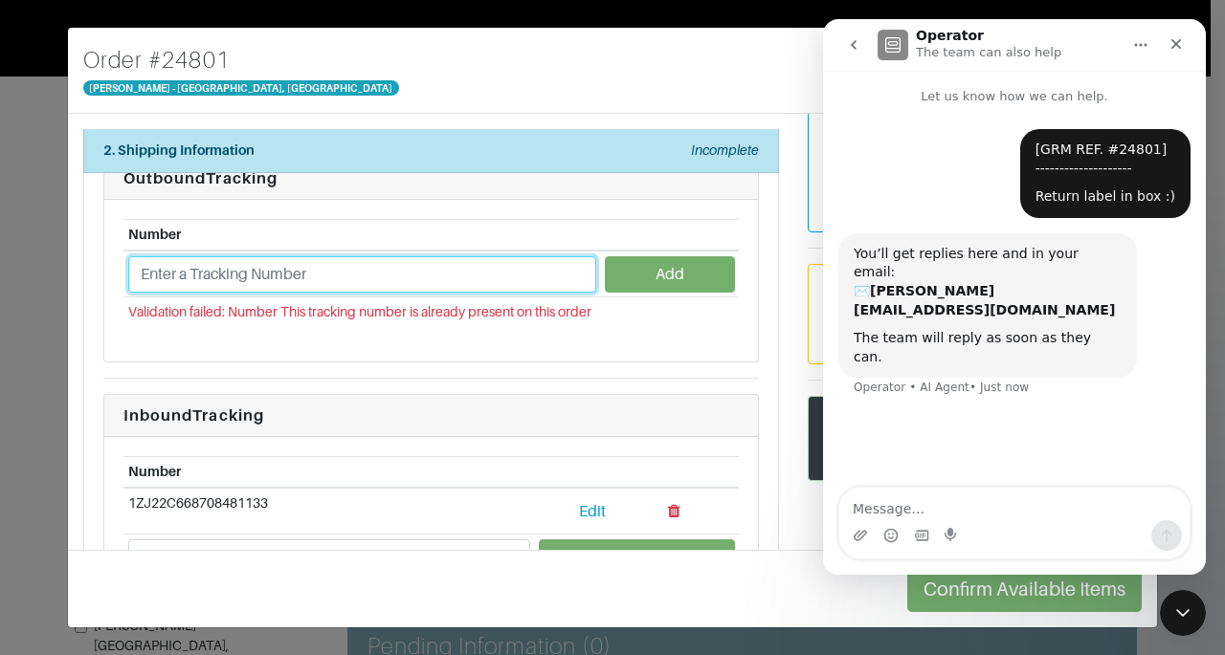
click at [410, 287] on input "text" at bounding box center [362, 274] width 468 height 36
type input "1ZJ22C661331709465"
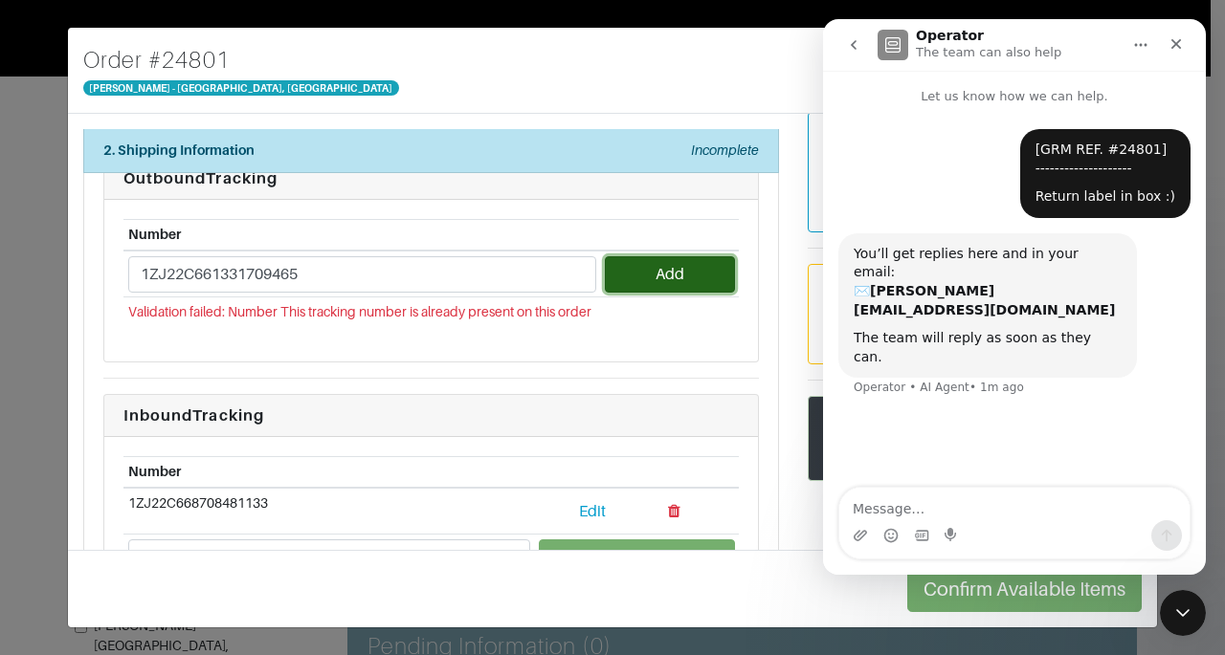
click at [641, 276] on button "Add" at bounding box center [669, 274] width 129 height 36
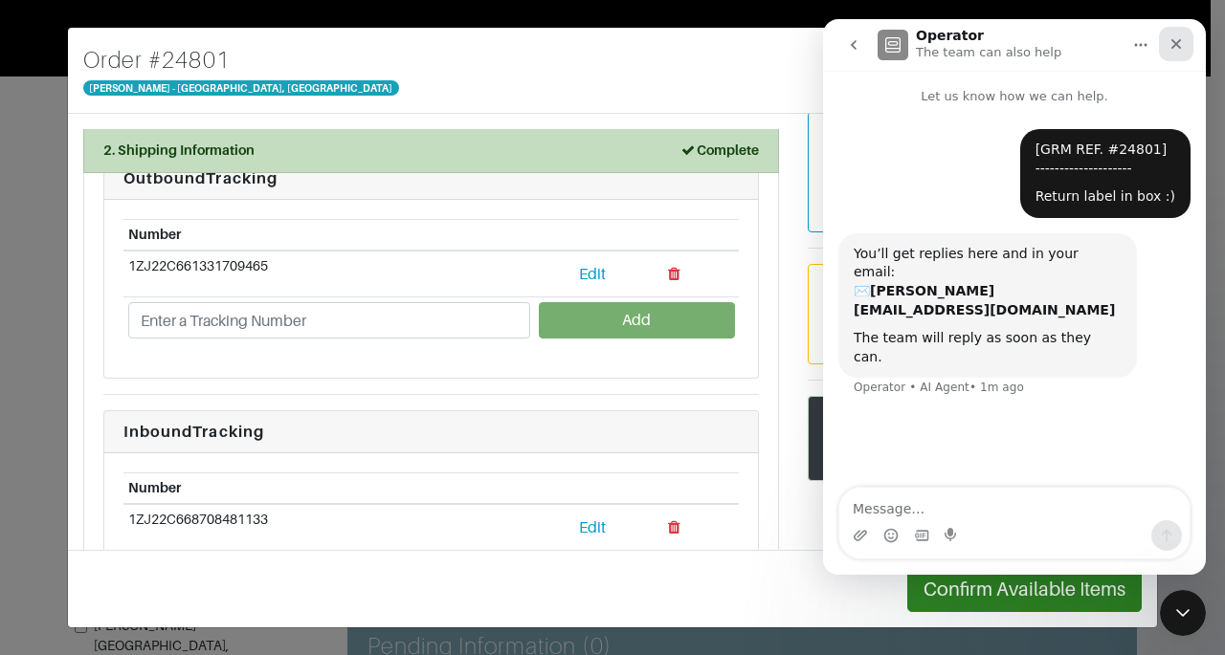
click at [1174, 57] on div "Close" at bounding box center [1176, 44] width 34 height 34
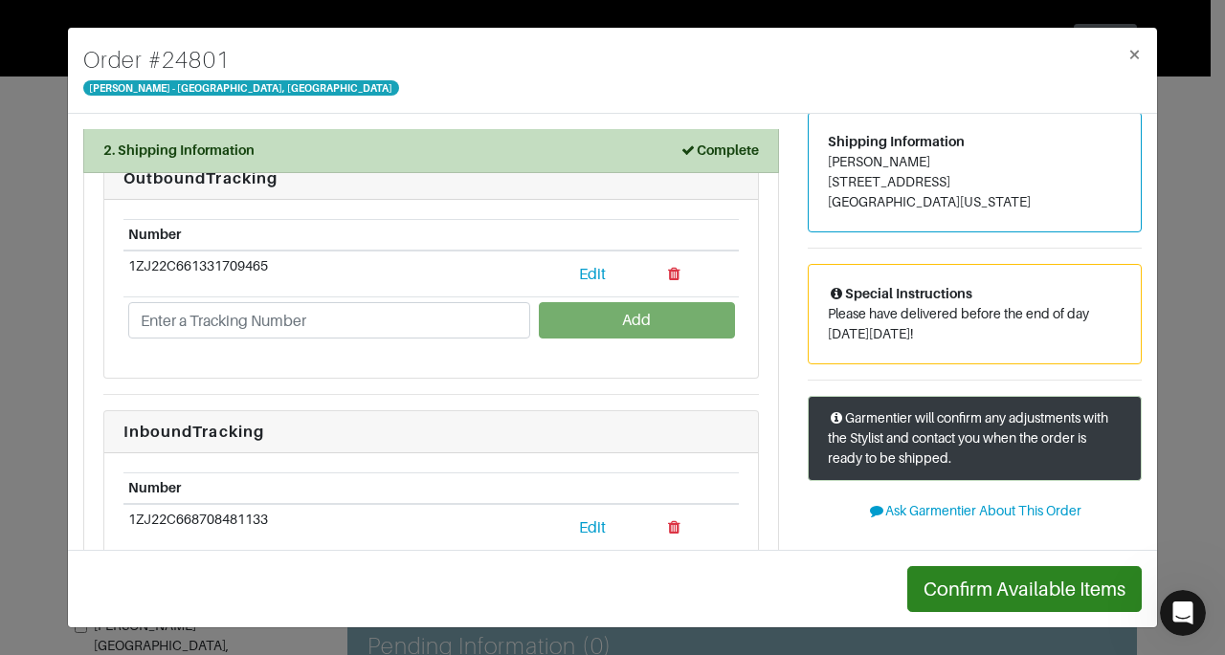
scroll to position [0, 0]
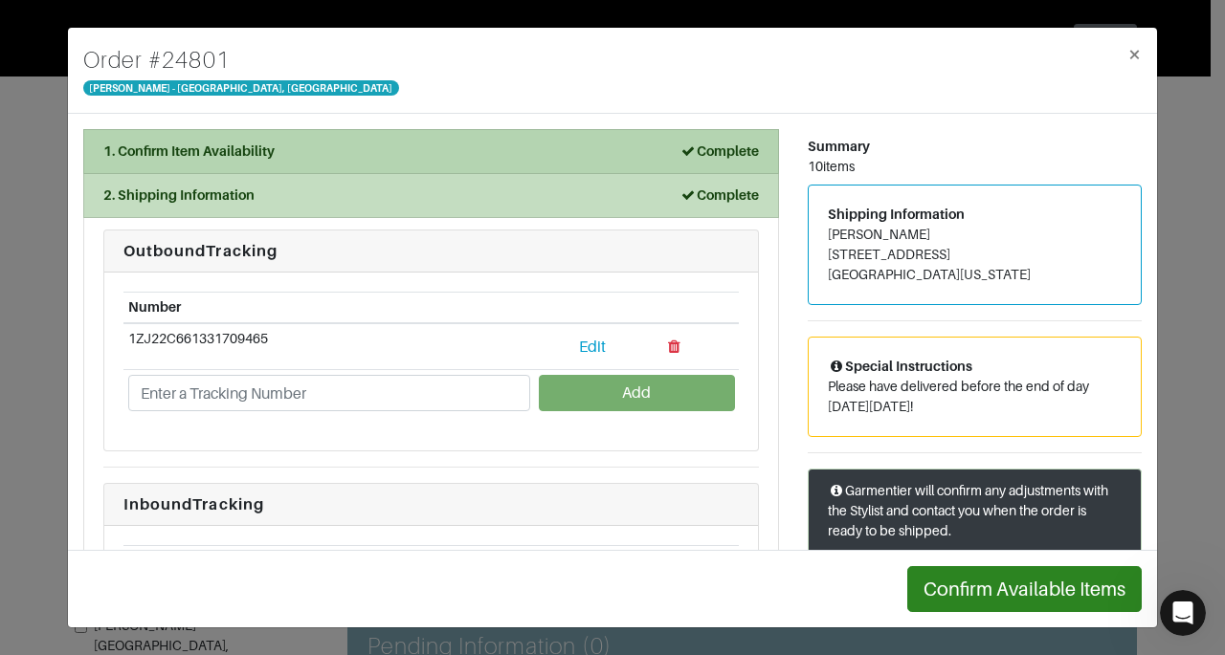
click at [628, 155] on div "1. Confirm Item Availability Complete" at bounding box center [430, 152] width 655 height 20
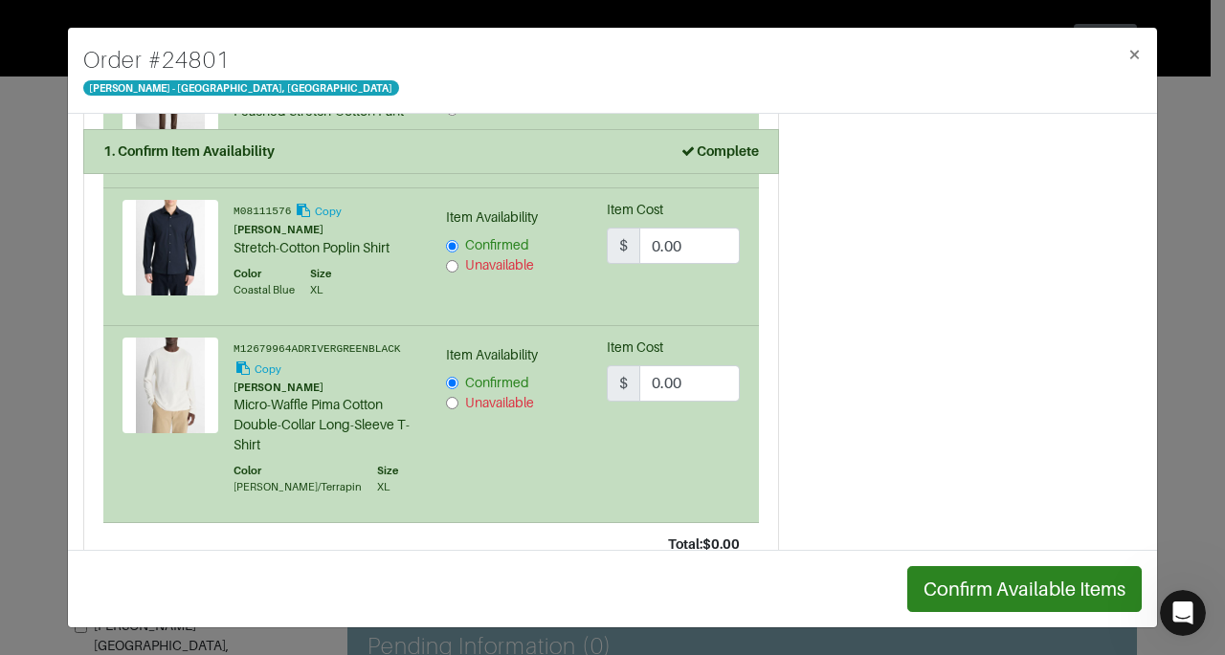
scroll to position [1574, 0]
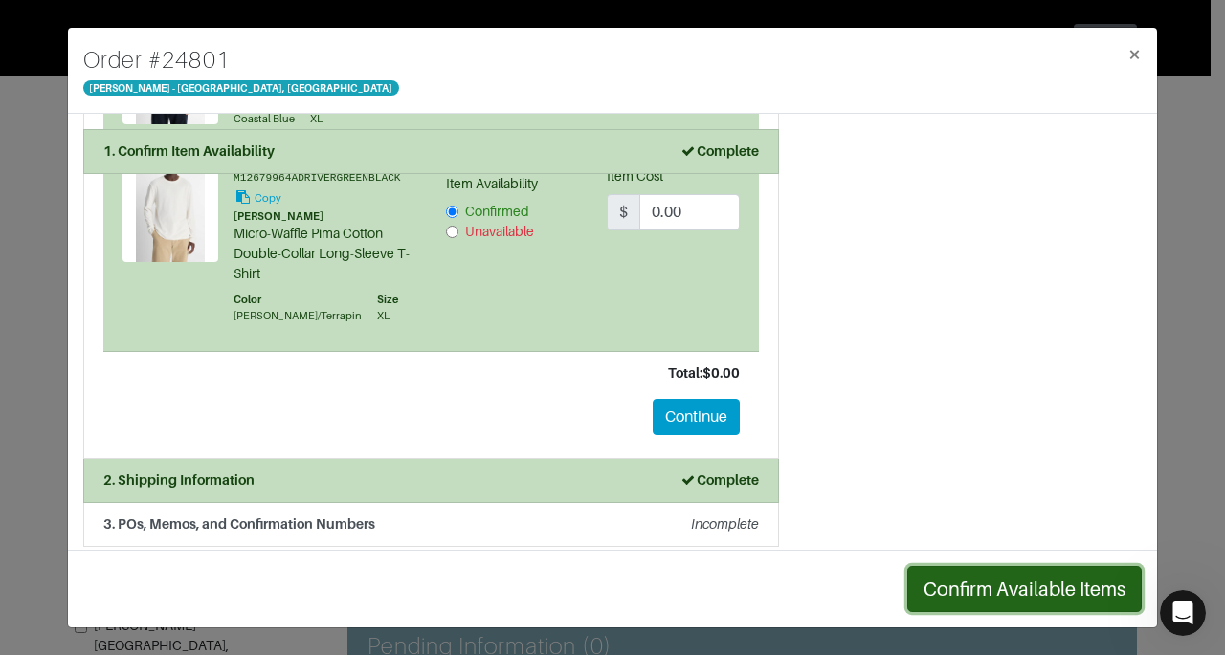
click at [1039, 586] on button "Confirm Available Items" at bounding box center [1024, 589] width 234 height 46
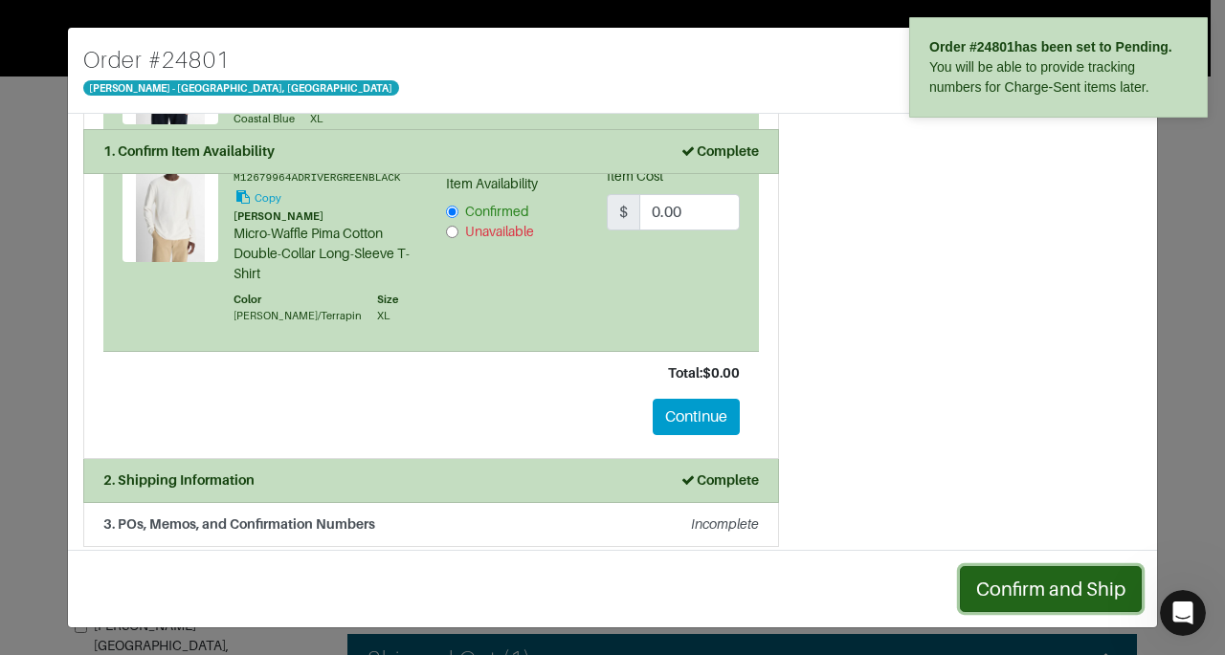
click at [1053, 590] on button "Confirm and Ship" at bounding box center [1051, 589] width 182 height 46
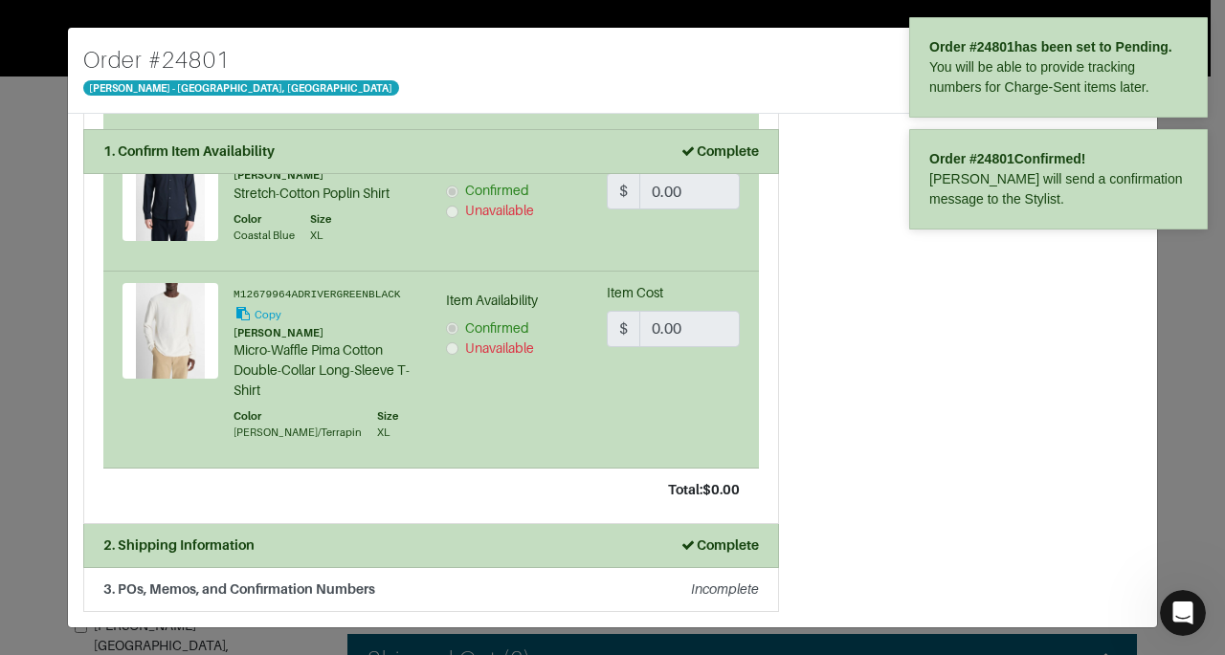
scroll to position [1447, 0]
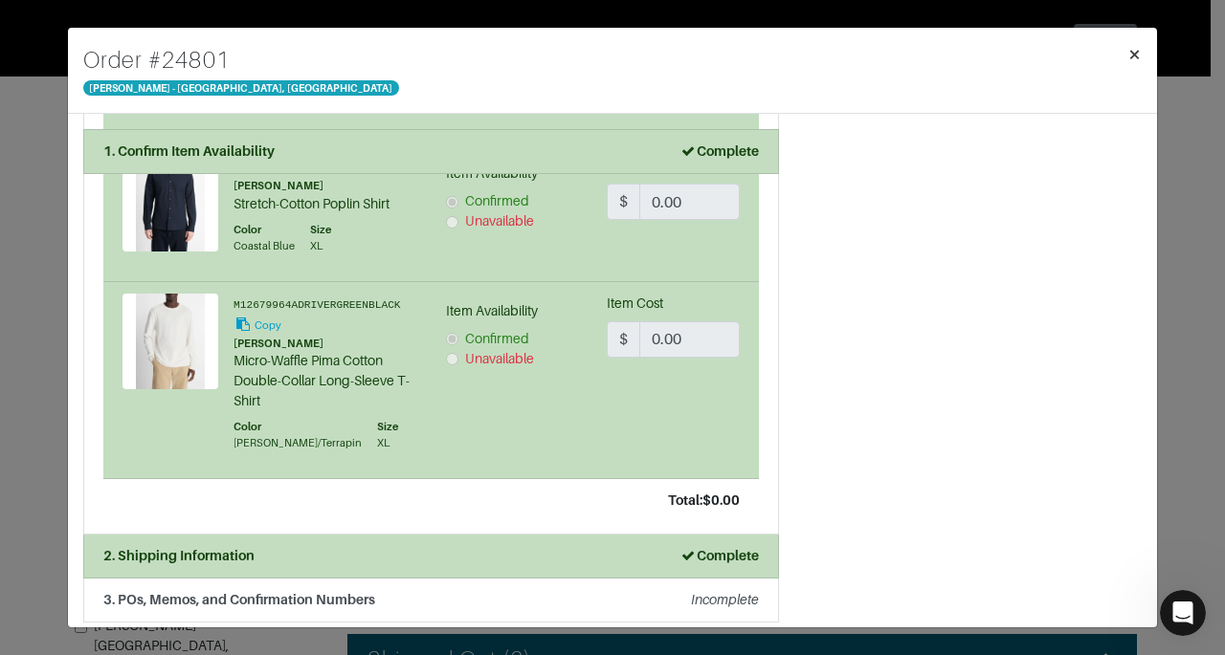
click at [1141, 55] on button "×" at bounding box center [1134, 55] width 45 height 54
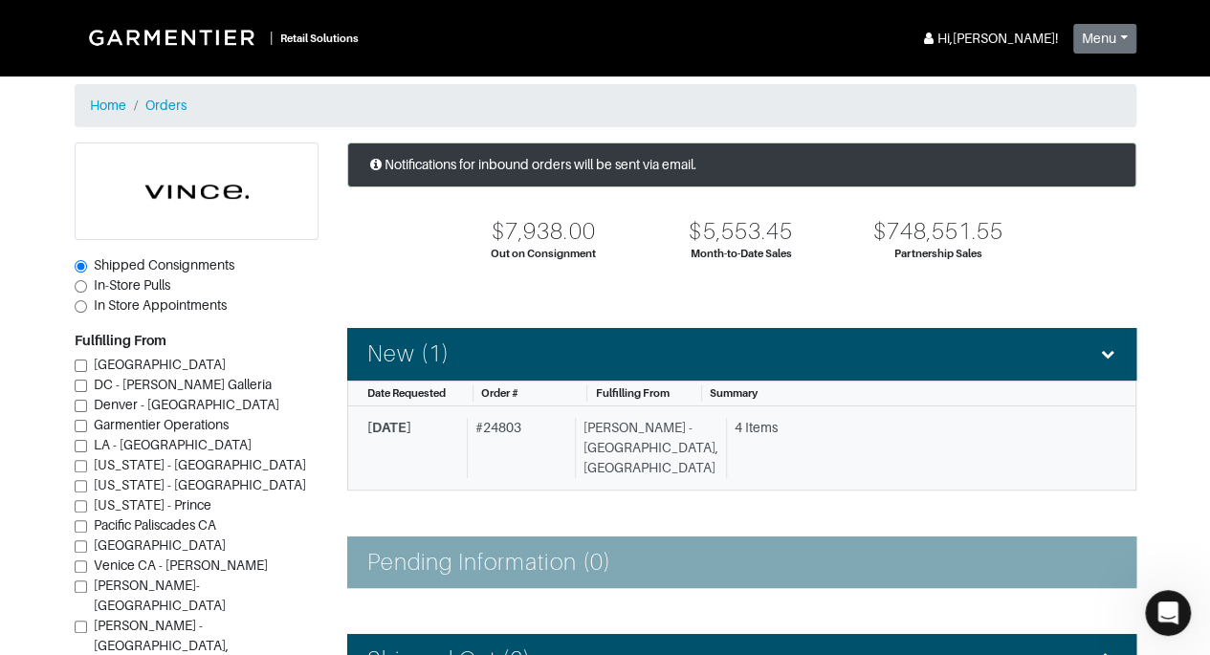
click at [668, 448] on div "[PERSON_NAME] - [GEOGRAPHIC_DATA], [GEOGRAPHIC_DATA]" at bounding box center [647, 448] width 144 height 60
